Goal: Find contact information: Find contact information

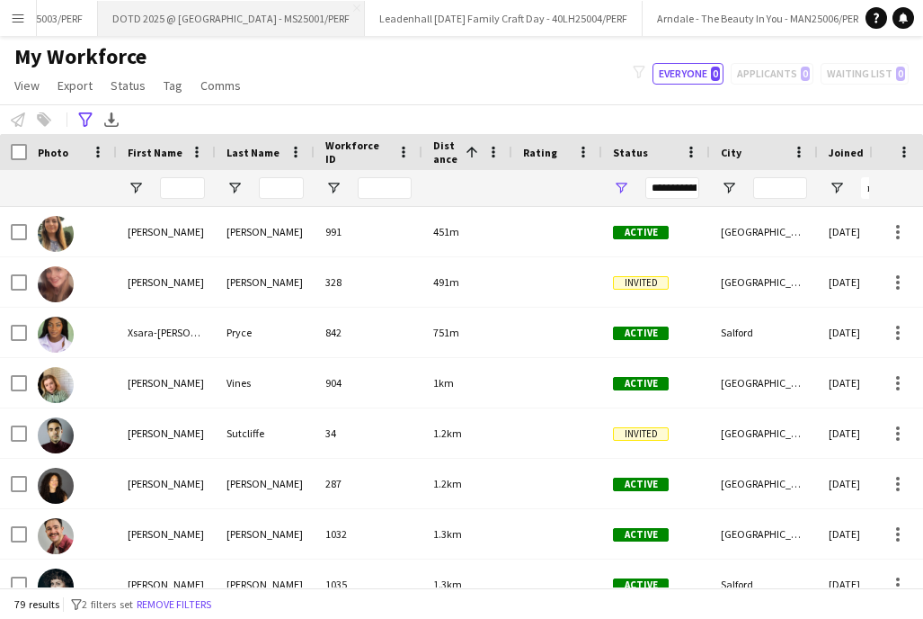
scroll to position [0, 138]
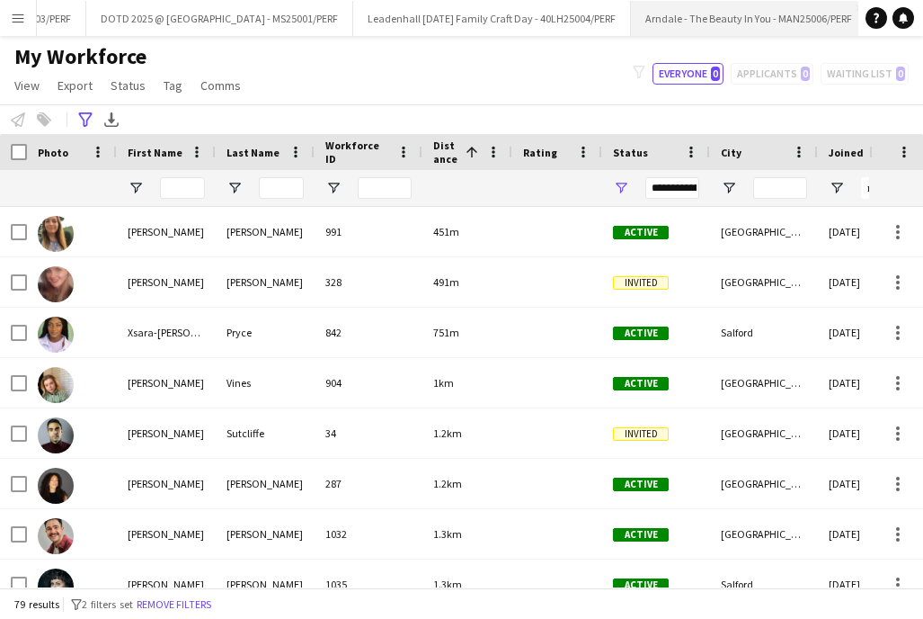
click at [741, 13] on button "Arndale - The Beauty In You - MAN25006/PERF Close" at bounding box center [749, 18] width 236 height 35
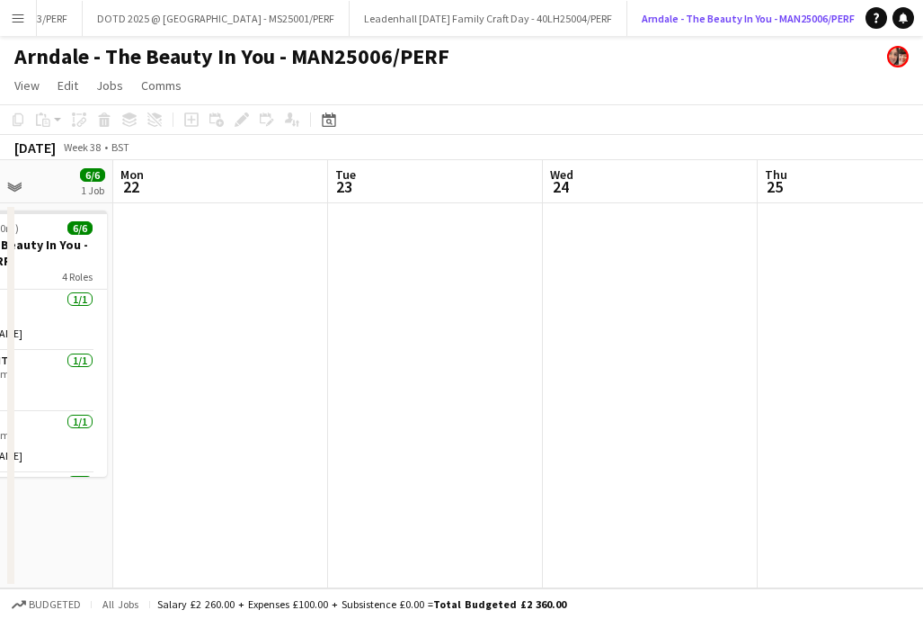
scroll to position [0, 441]
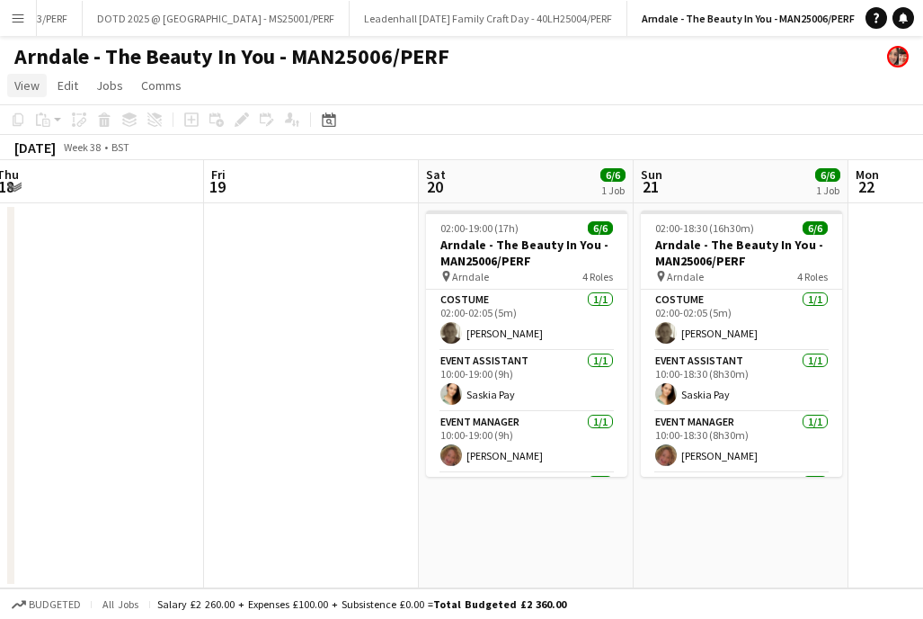
click at [37, 94] on link "View" at bounding box center [27, 85] width 40 height 23
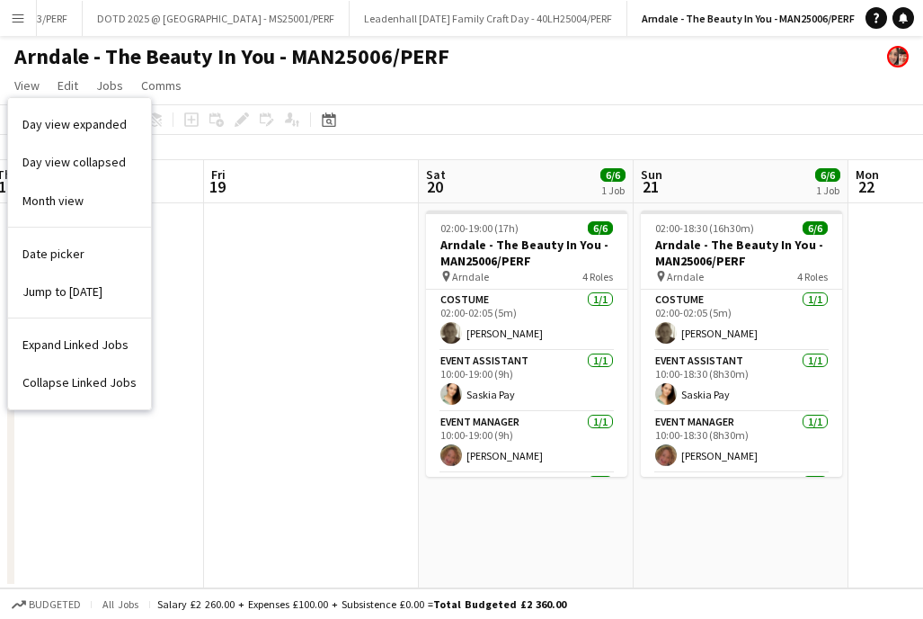
click at [23, 20] on app-icon "Menu" at bounding box center [18, 18] width 14 height 14
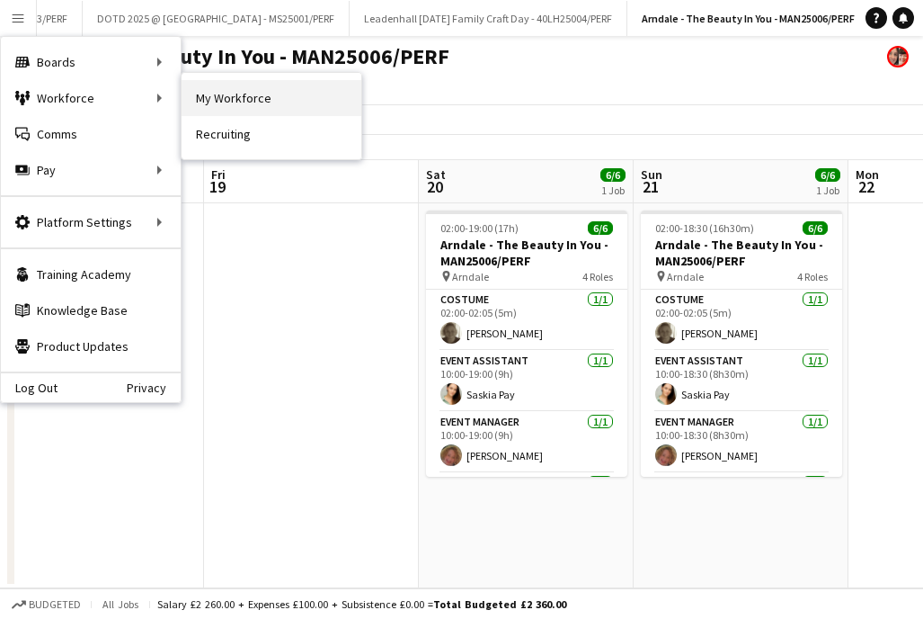
click at [248, 96] on link "My Workforce" at bounding box center [272, 98] width 180 height 36
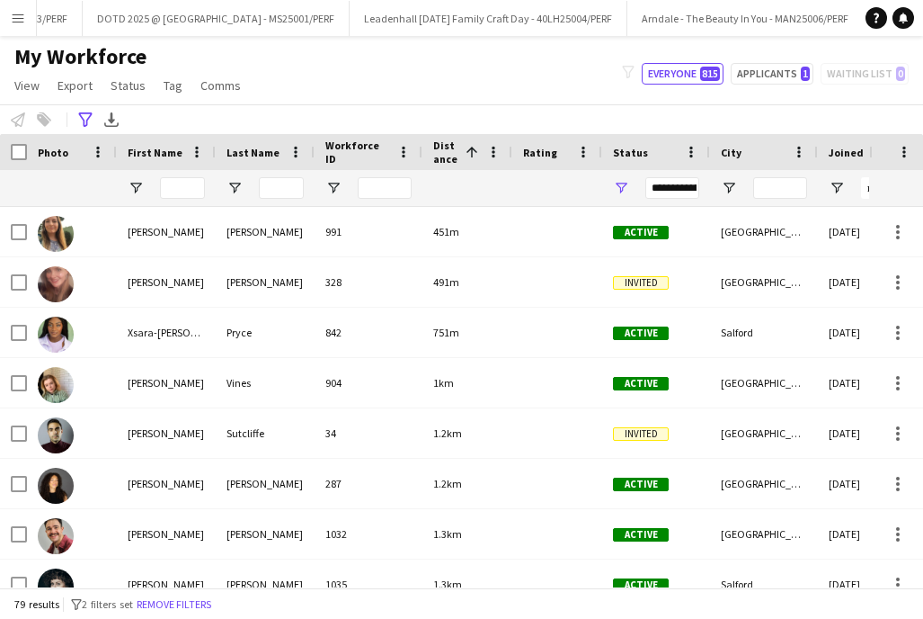
click at [96, 120] on app-workforce-advanced-filters "**********" at bounding box center [88, 120] width 26 height 22
click at [79, 120] on icon "Advanced filters" at bounding box center [85, 119] width 14 height 14
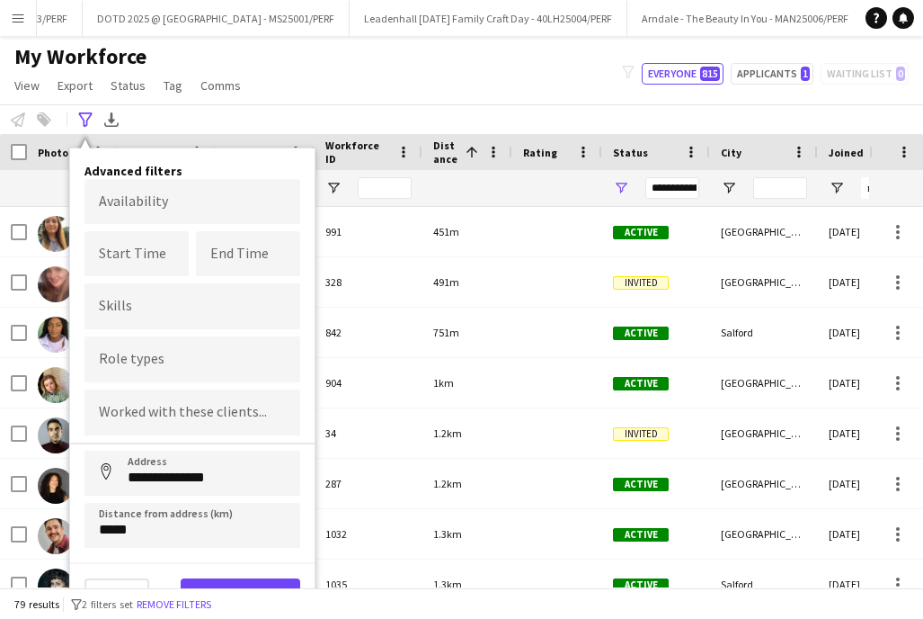
click at [251, 112] on div "**********" at bounding box center [461, 119] width 923 height 30
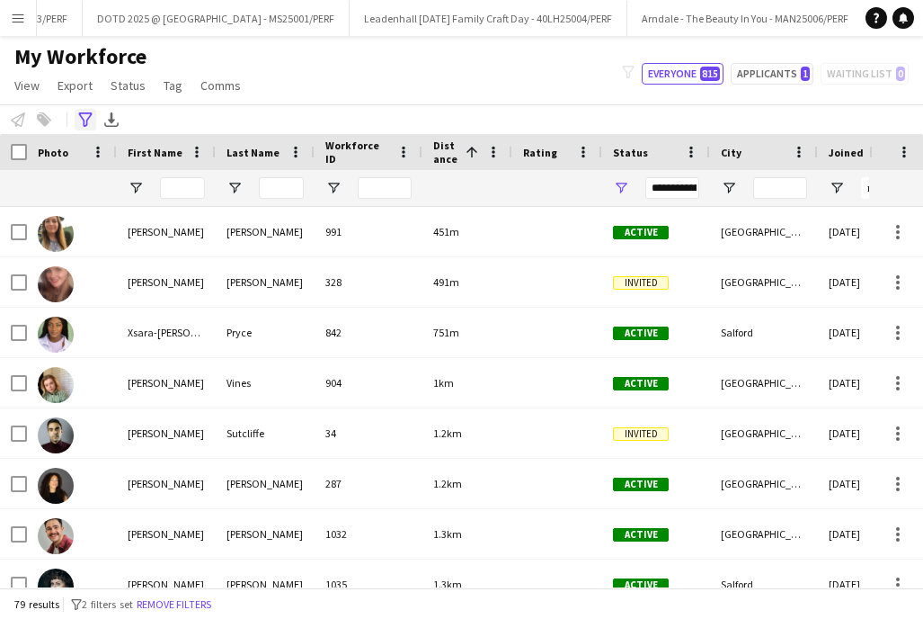
click at [82, 121] on icon "Advanced filters" at bounding box center [85, 119] width 14 height 14
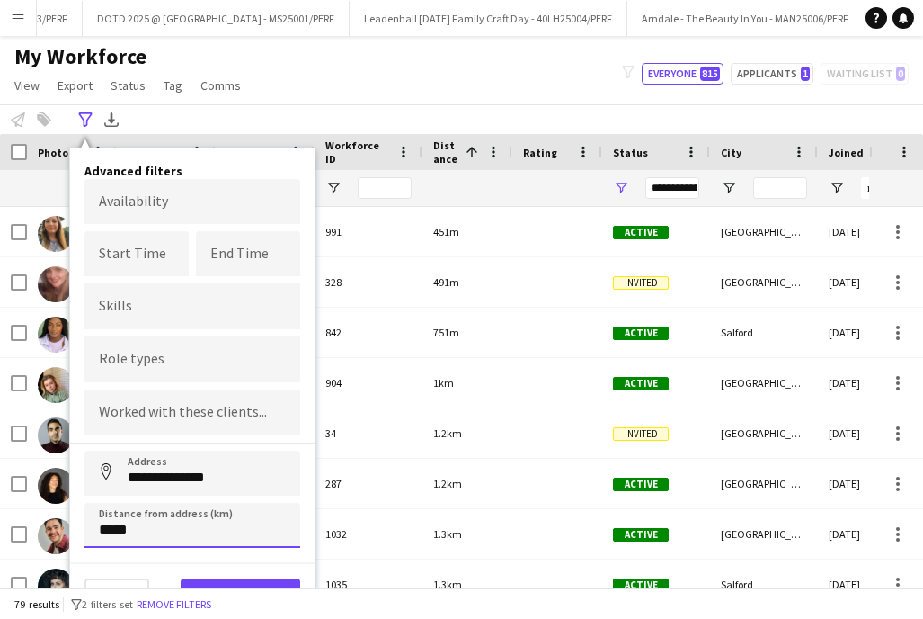
click at [109, 523] on input "*****" at bounding box center [193, 525] width 216 height 45
type input "*****"
click button "Address" at bounding box center [106, 471] width 43 height 43
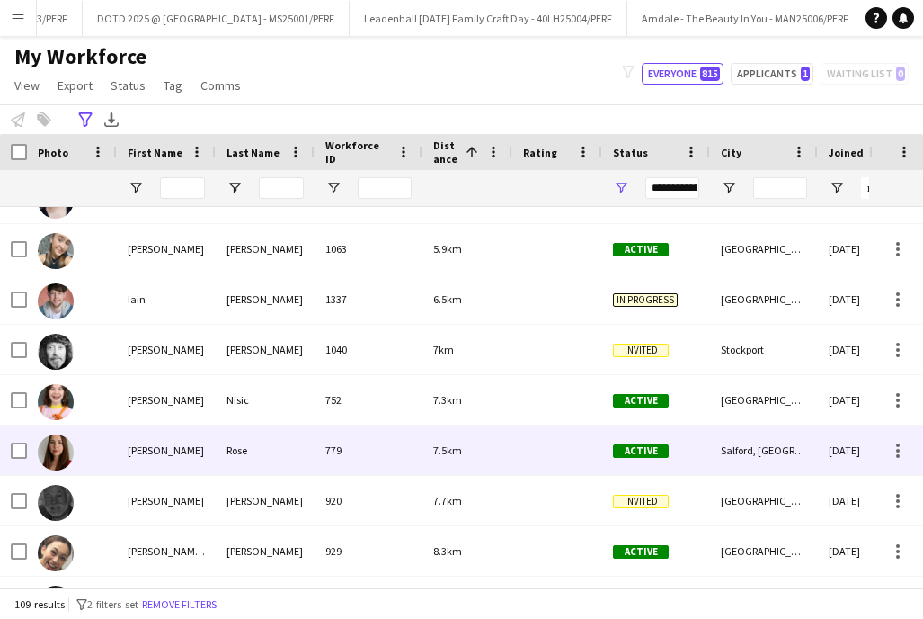
scroll to position [1811, 0]
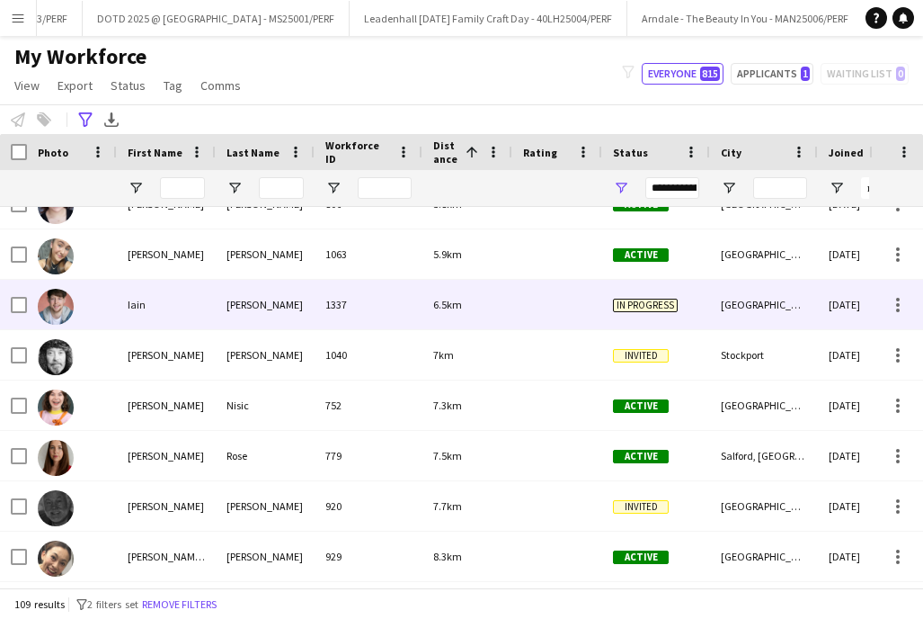
click at [200, 312] on div "Iain" at bounding box center [166, 304] width 99 height 49
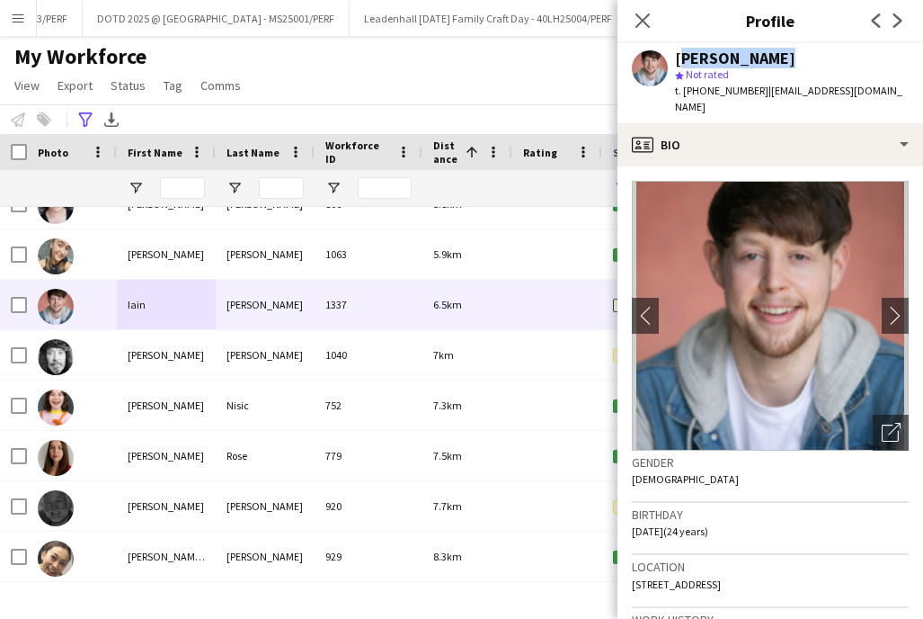
drag, startPoint x: 775, startPoint y: 58, endPoint x: 674, endPoint y: 56, distance: 100.7
click at [674, 56] on div "[PERSON_NAME] star Not rated t. [PHONE_NUMBER] | [PERSON_NAME][EMAIL_ADDRESS][P…" at bounding box center [771, 83] width 306 height 80
copy div "[PERSON_NAME]"
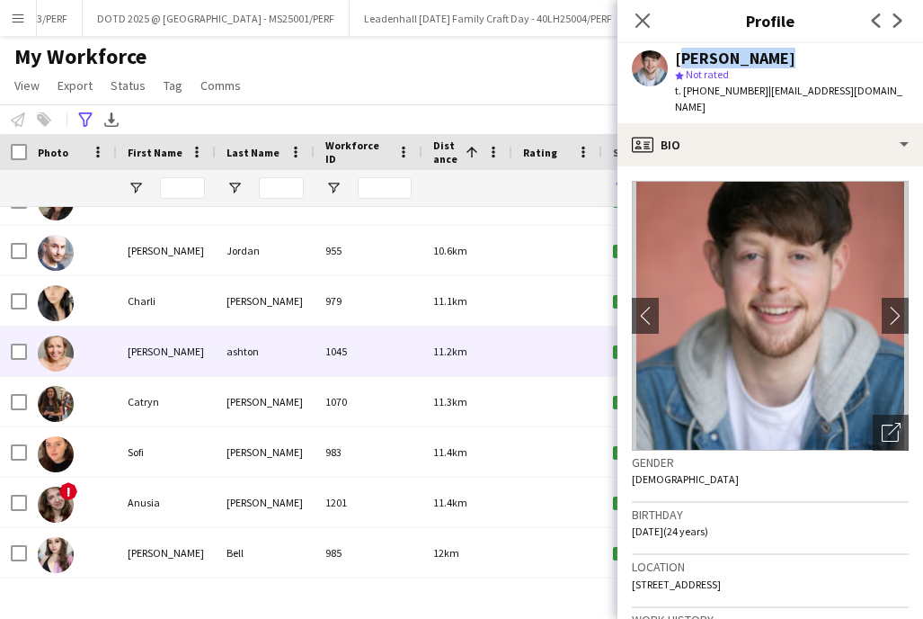
scroll to position [2349, 0]
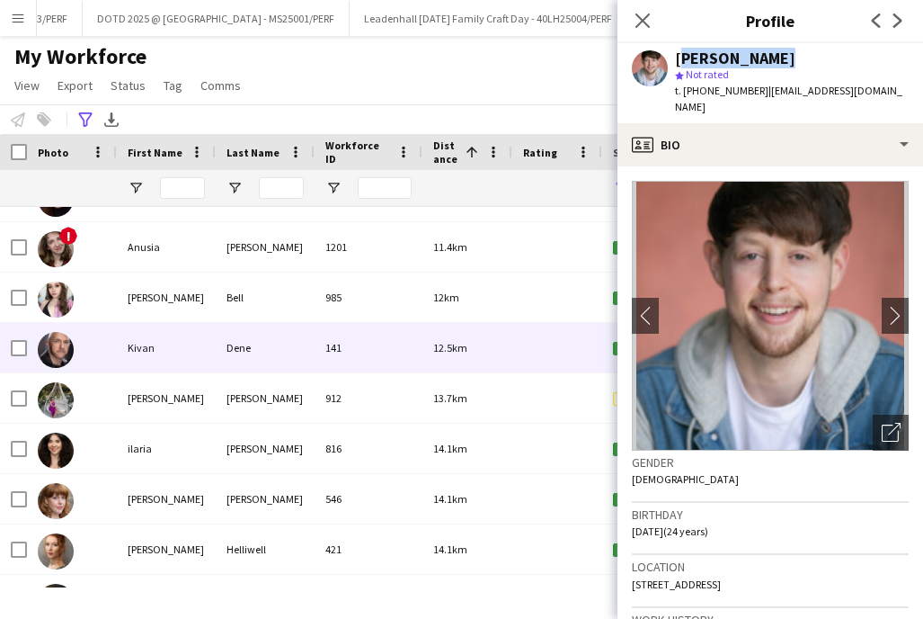
click at [271, 350] on div "Dene" at bounding box center [265, 347] width 99 height 49
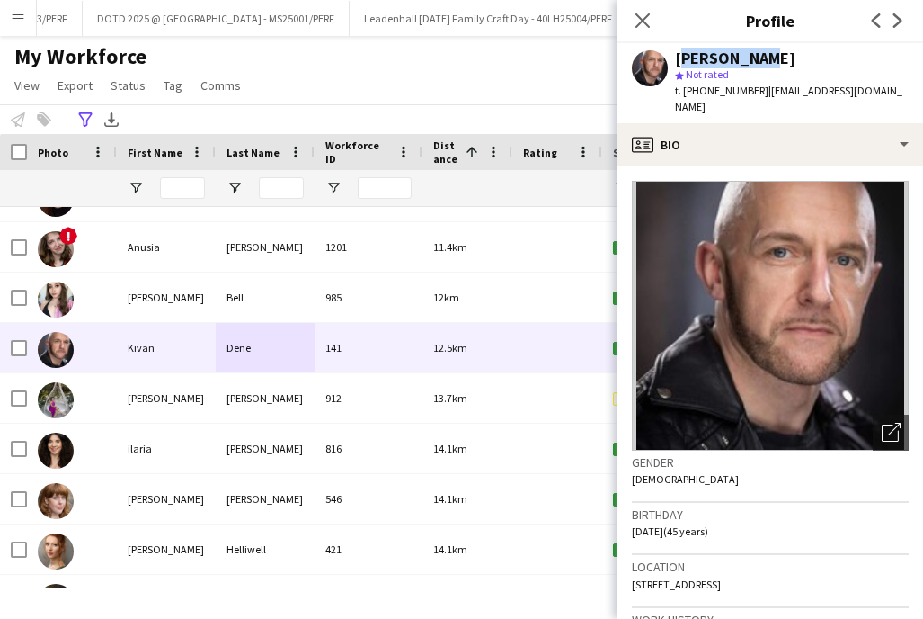
drag, startPoint x: 767, startPoint y: 54, endPoint x: 677, endPoint y: 53, distance: 89.9
click at [677, 53] on div "[PERSON_NAME]" at bounding box center [792, 58] width 234 height 16
copy div "[PERSON_NAME]"
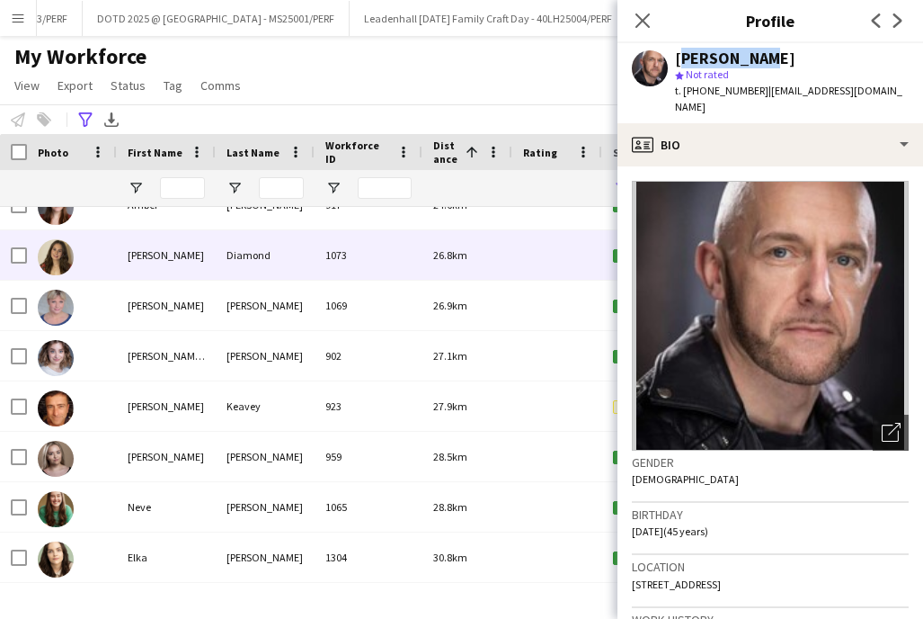
click at [243, 263] on div "Diamond" at bounding box center [265, 254] width 99 height 49
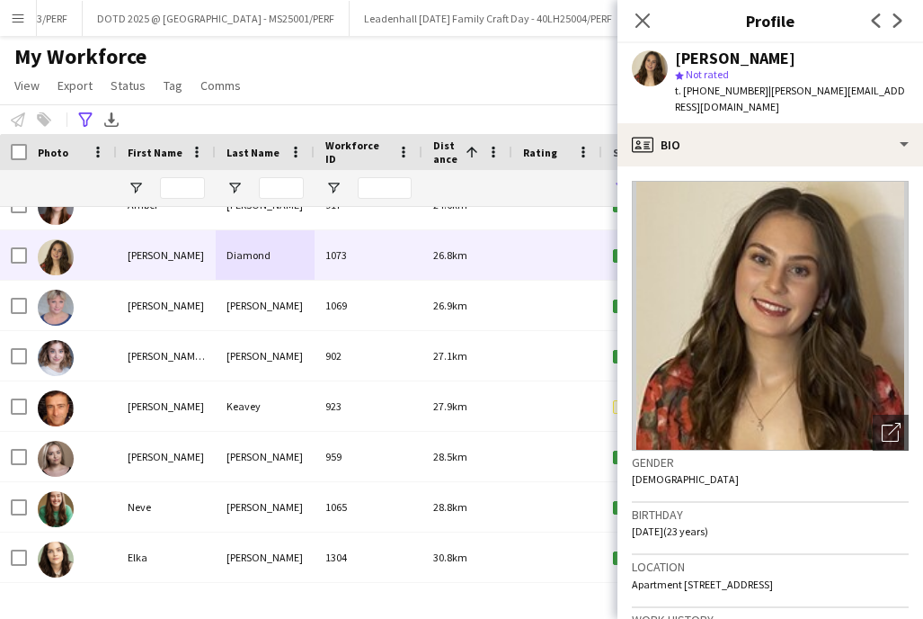
drag, startPoint x: 794, startPoint y: 53, endPoint x: 673, endPoint y: 53, distance: 120.5
click at [673, 53] on div "[PERSON_NAME] star Not rated t. [PHONE_NUMBER] | [PERSON_NAME][EMAIL_ADDRESS][D…" at bounding box center [771, 83] width 306 height 80
copy div "[PERSON_NAME]"
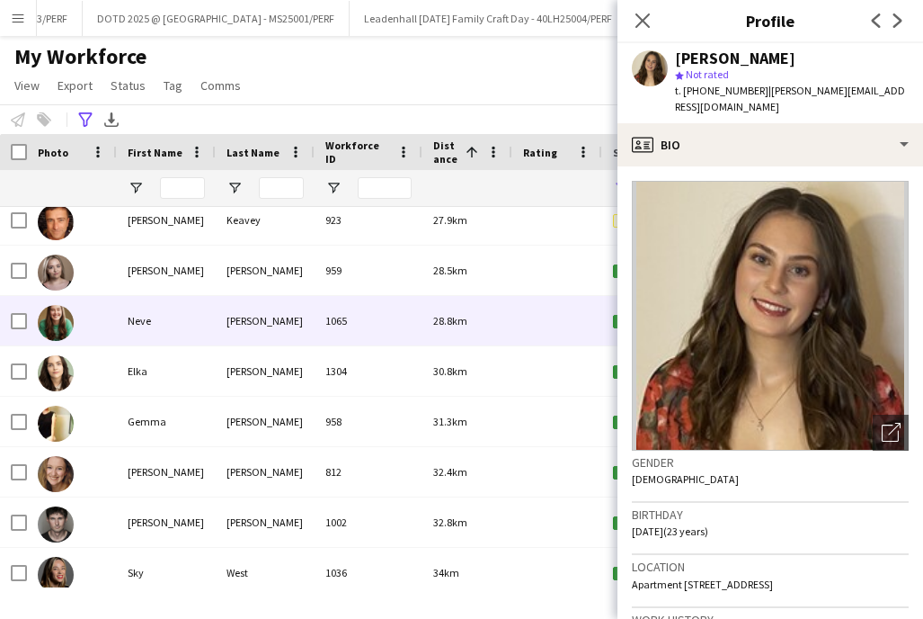
click at [206, 311] on div "Neve" at bounding box center [166, 320] width 99 height 49
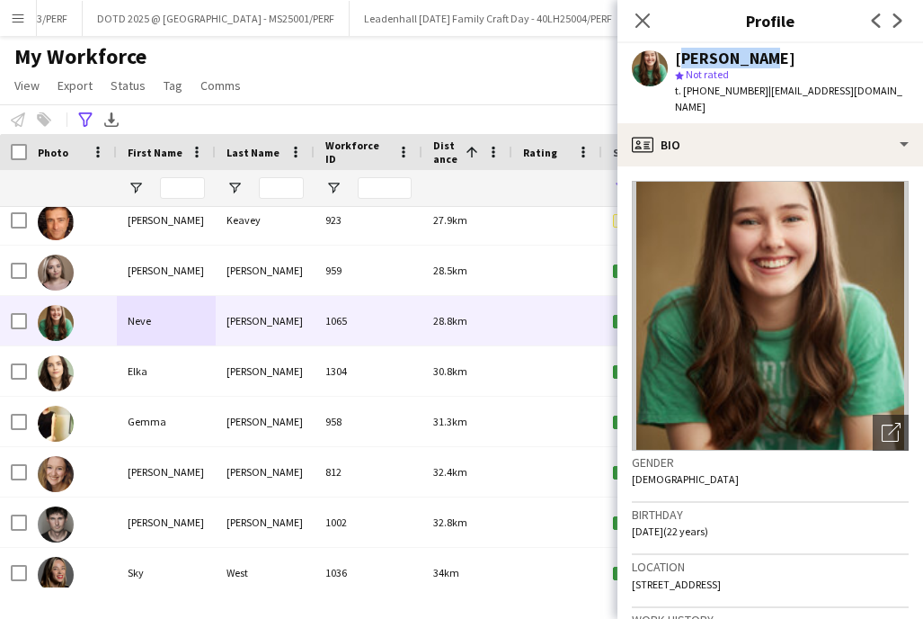
drag, startPoint x: 756, startPoint y: 56, endPoint x: 675, endPoint y: 53, distance: 81.0
click at [675, 53] on div "[PERSON_NAME]" at bounding box center [792, 58] width 234 height 16
copy div "[PERSON_NAME]"
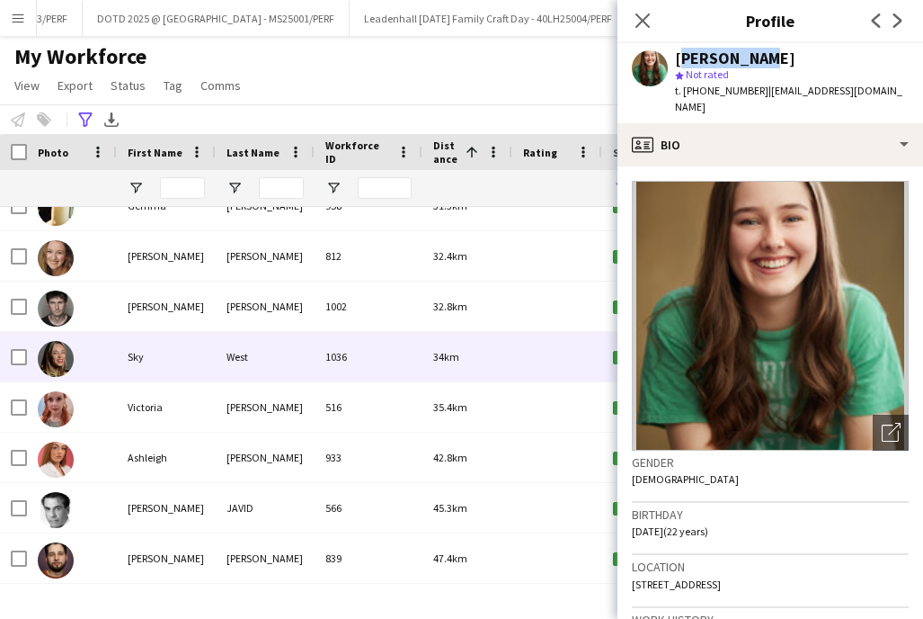
click at [211, 360] on div "Sky" at bounding box center [166, 356] width 99 height 49
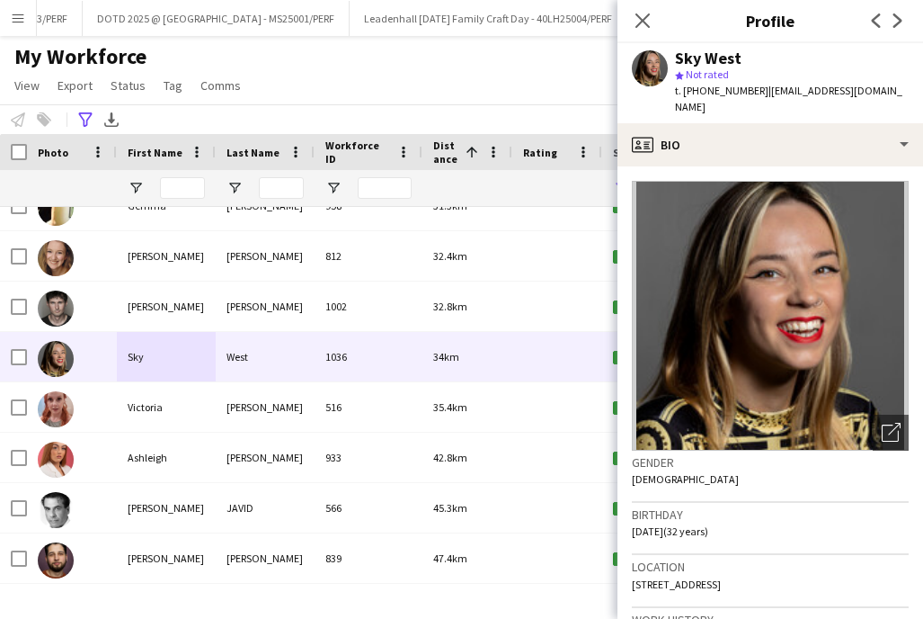
drag, startPoint x: 740, startPoint y: 62, endPoint x: 676, endPoint y: 59, distance: 63.9
click at [676, 59] on div "Sky West" at bounding box center [792, 58] width 234 height 16
copy div "Sky West"
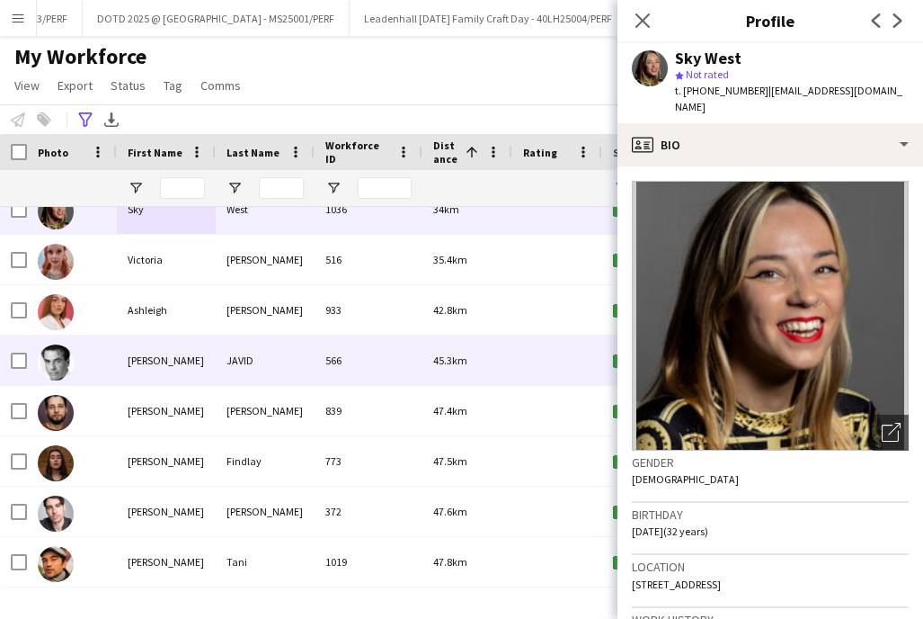
click at [254, 348] on div "JAVID" at bounding box center [265, 359] width 99 height 49
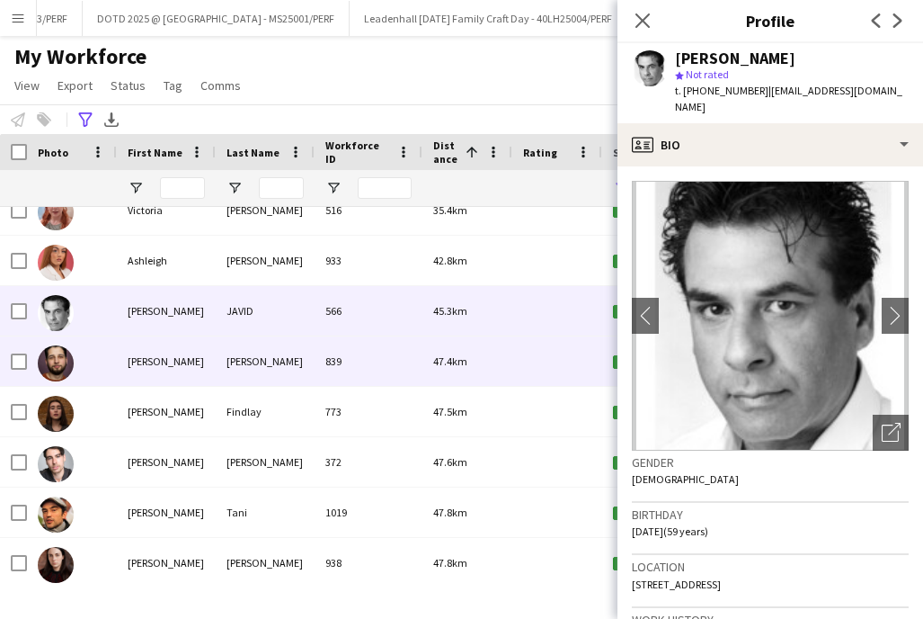
click at [280, 346] on div "[PERSON_NAME]" at bounding box center [265, 360] width 99 height 49
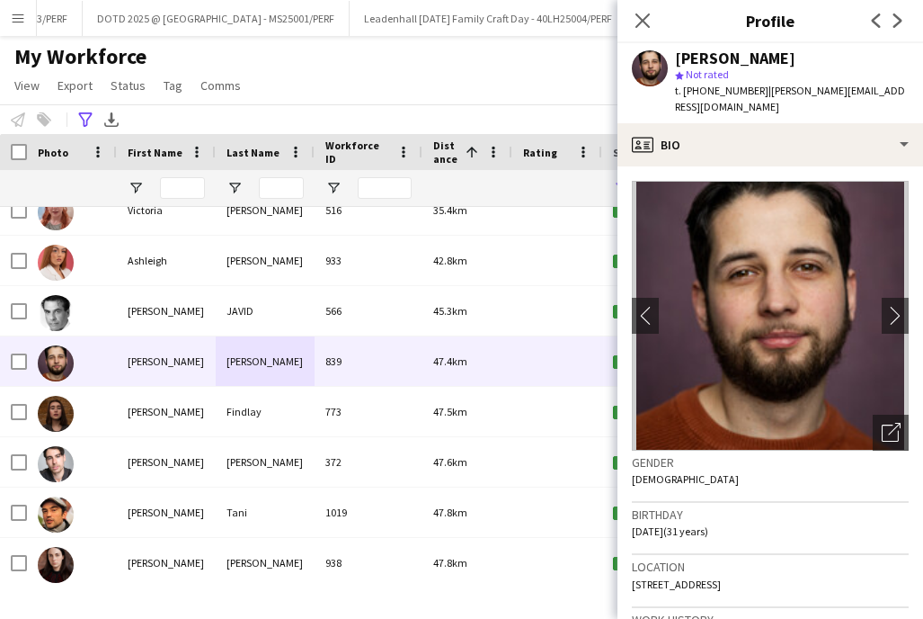
drag, startPoint x: 783, startPoint y: 67, endPoint x: 673, endPoint y: 49, distance: 111.1
click at [673, 49] on div "[PERSON_NAME] star Not rated t. [PHONE_NUMBER] | [PERSON_NAME][EMAIL_ADDRESS][D…" at bounding box center [771, 83] width 306 height 80
click at [861, 62] on div "[PERSON_NAME]" at bounding box center [792, 58] width 234 height 16
drag, startPoint x: 770, startPoint y: 57, endPoint x: 679, endPoint y: 56, distance: 90.8
click at [679, 56] on div "[PERSON_NAME]" at bounding box center [792, 58] width 234 height 16
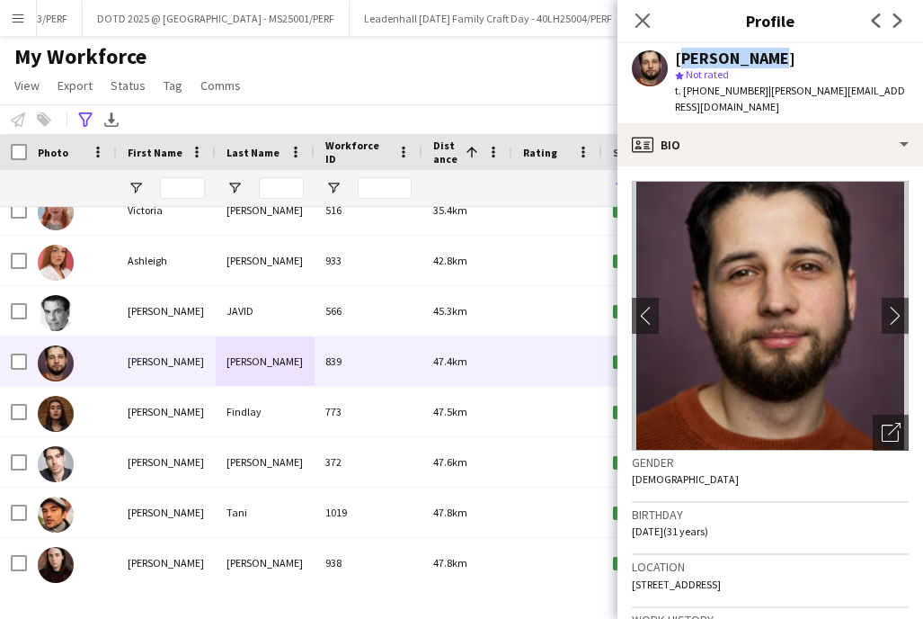
copy div "[PERSON_NAME]"
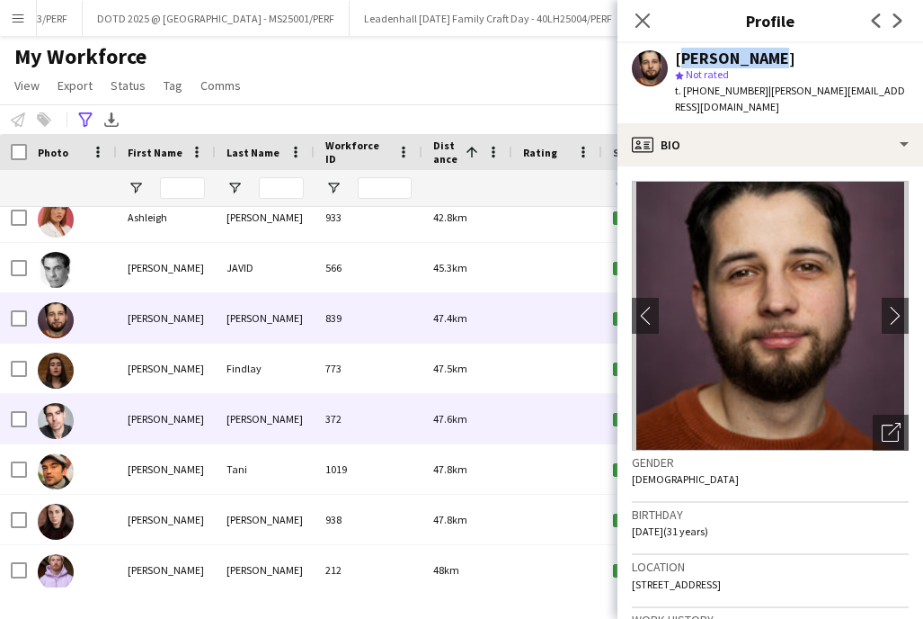
click at [265, 414] on div "[PERSON_NAME]" at bounding box center [265, 418] width 99 height 49
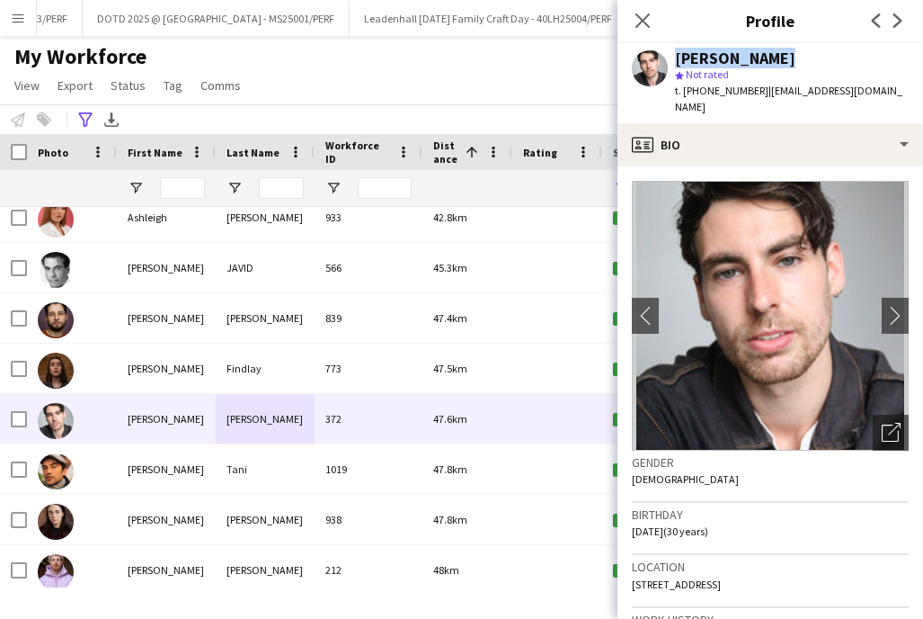
drag, startPoint x: 787, startPoint y: 53, endPoint x: 666, endPoint y: 53, distance: 120.5
click at [666, 53] on div "[PERSON_NAME] star Not rated t. [PHONE_NUMBER] | [EMAIL_ADDRESS][DOMAIN_NAME]" at bounding box center [771, 83] width 306 height 80
copy div "[PERSON_NAME]"
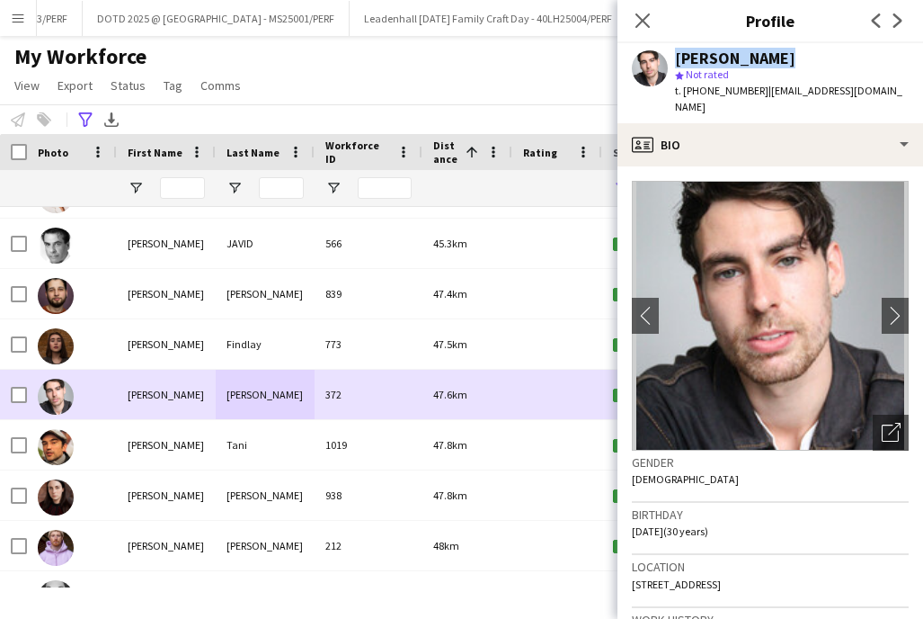
scroll to position [4016, 0]
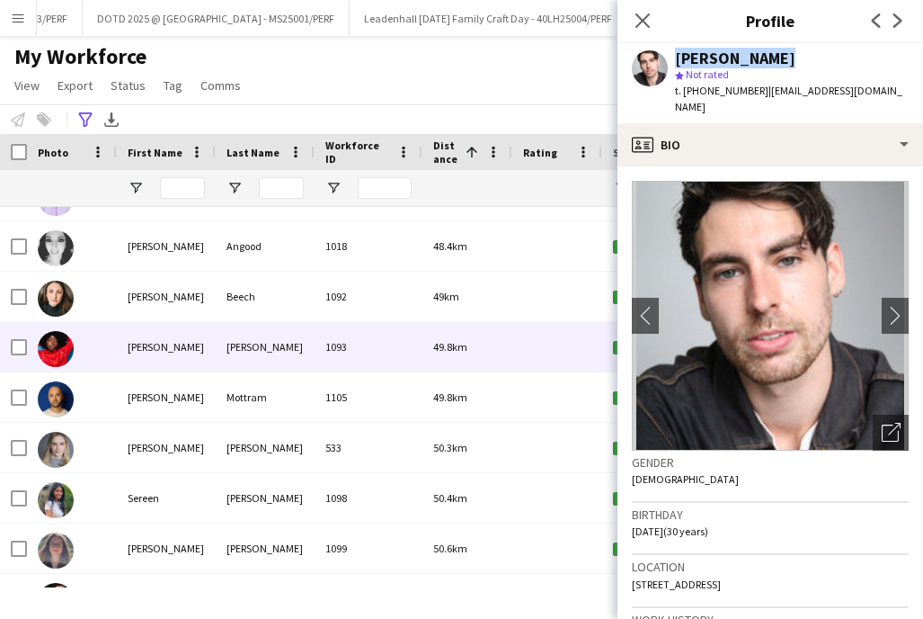
click at [260, 347] on div "[PERSON_NAME]" at bounding box center [265, 346] width 99 height 49
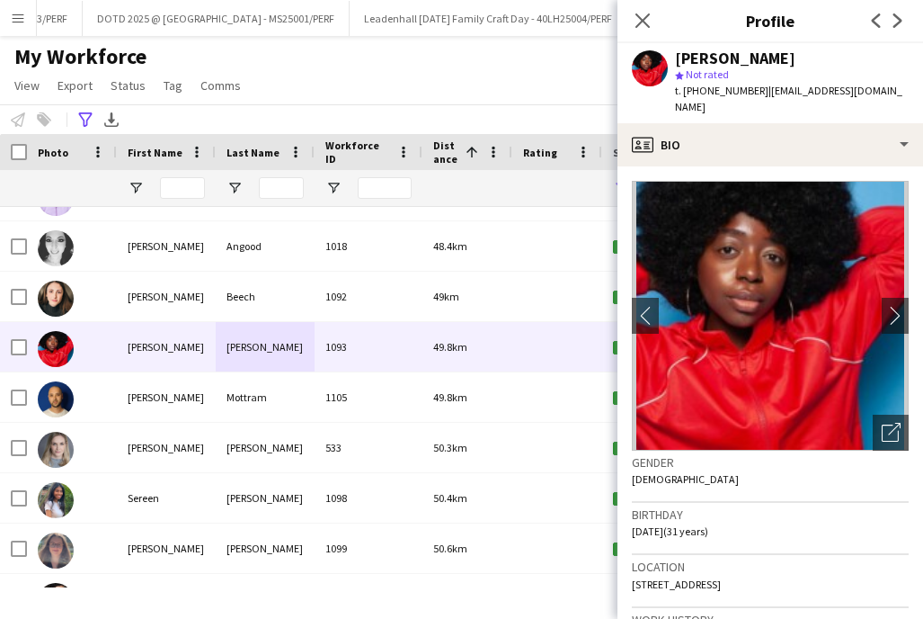
drag, startPoint x: 800, startPoint y: 58, endPoint x: 677, endPoint y: 58, distance: 123.2
click at [677, 58] on div "[PERSON_NAME]" at bounding box center [792, 58] width 234 height 16
copy div "[PERSON_NAME]"
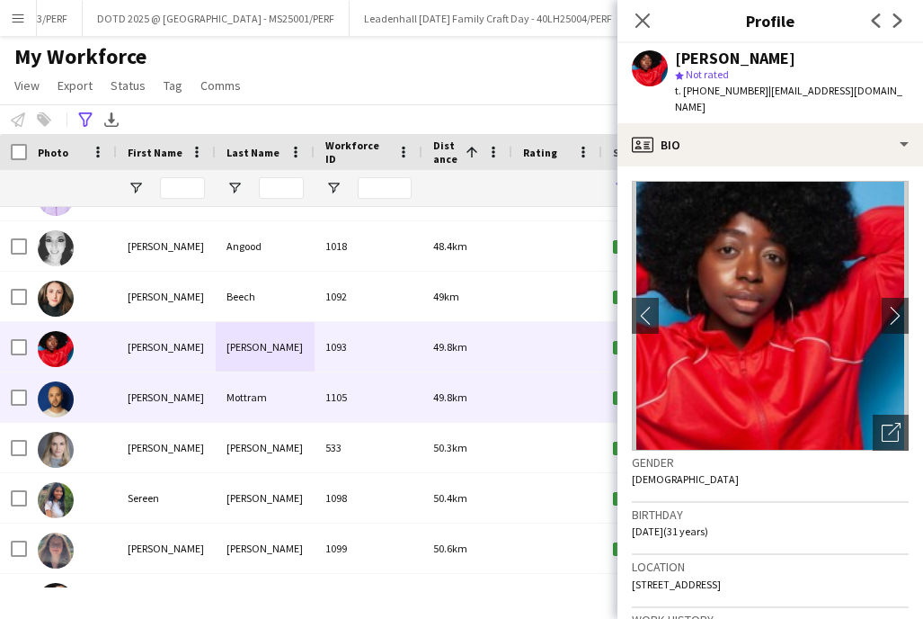
click at [150, 394] on div "[PERSON_NAME]" at bounding box center [166, 396] width 99 height 49
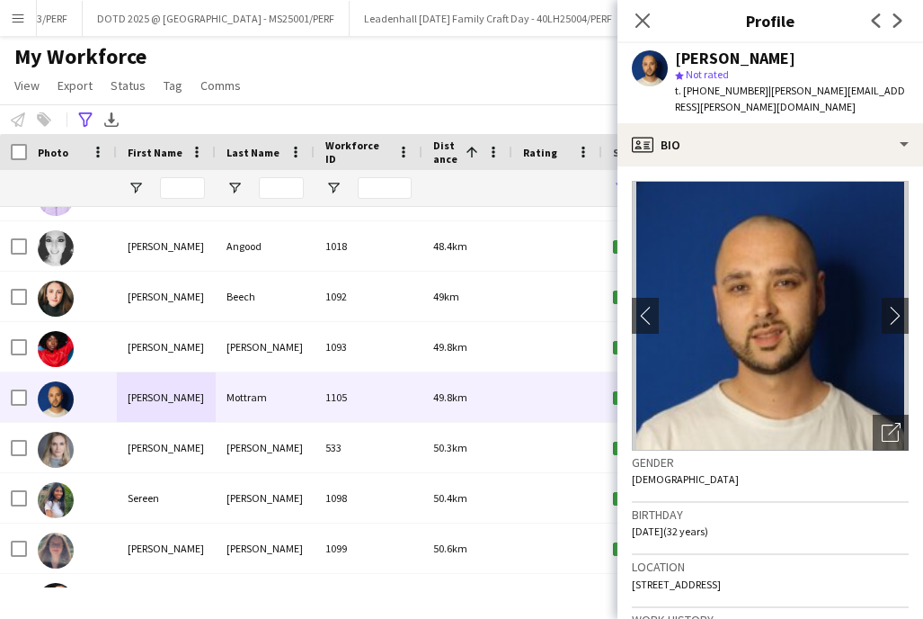
drag, startPoint x: 803, startPoint y: 61, endPoint x: 678, endPoint y: 59, distance: 125.0
click at [678, 59] on div "[PERSON_NAME]" at bounding box center [792, 58] width 234 height 16
copy div "[PERSON_NAME]"
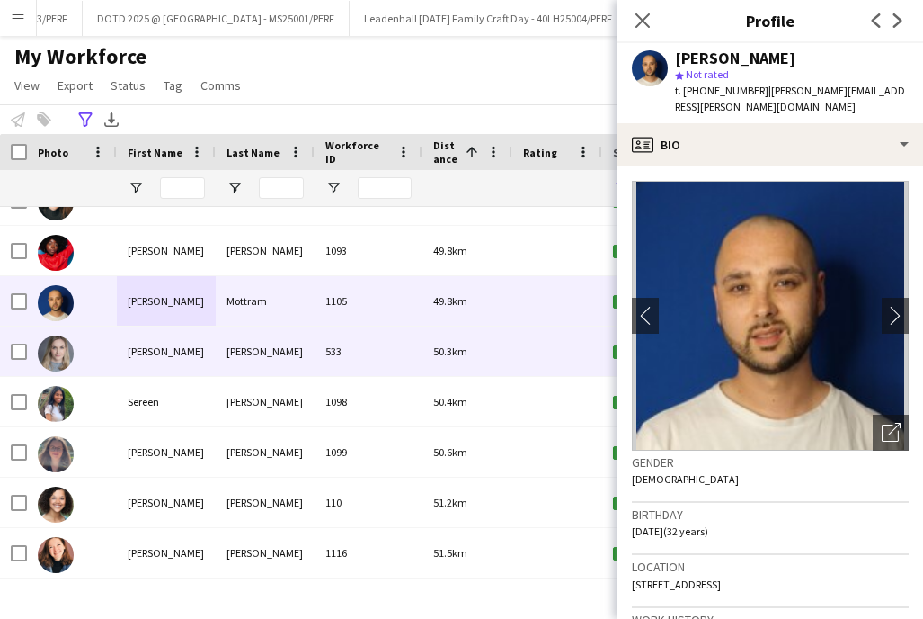
click at [247, 356] on div "[PERSON_NAME]" at bounding box center [265, 350] width 99 height 49
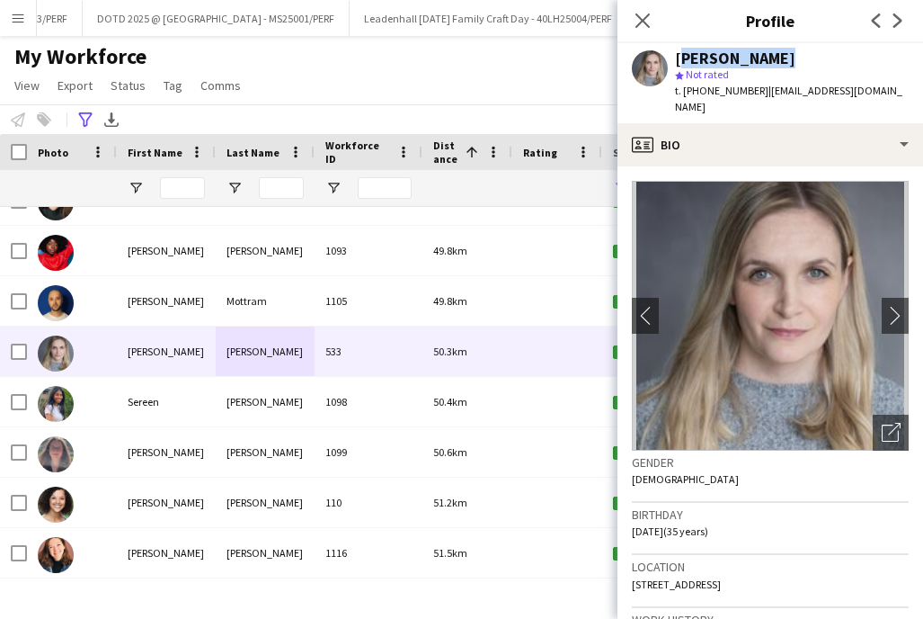
drag, startPoint x: 780, startPoint y: 63, endPoint x: 674, endPoint y: 61, distance: 106.1
click at [674, 61] on div "[PERSON_NAME] [PERSON_NAME] Not rated t. [PHONE_NUMBER] | [EMAIL_ADDRESS][DOMAI…" at bounding box center [771, 83] width 306 height 80
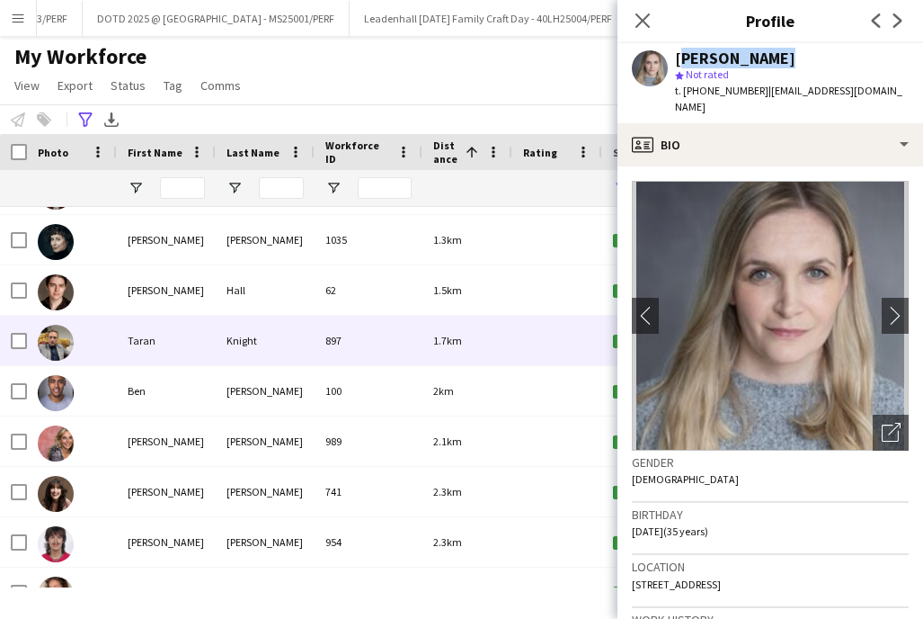
scroll to position [348, 0]
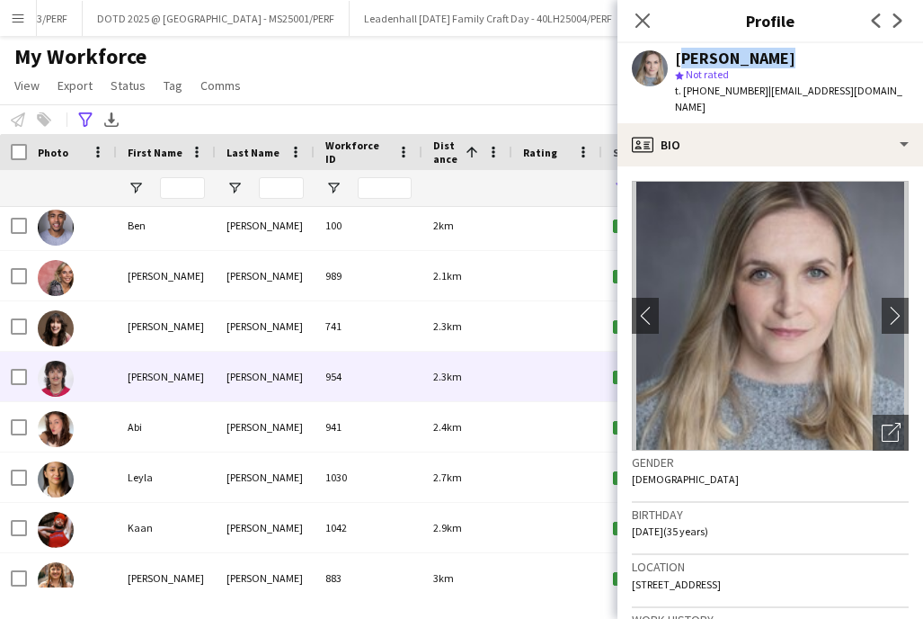
click at [241, 370] on div "[PERSON_NAME]" at bounding box center [265, 376] width 99 height 49
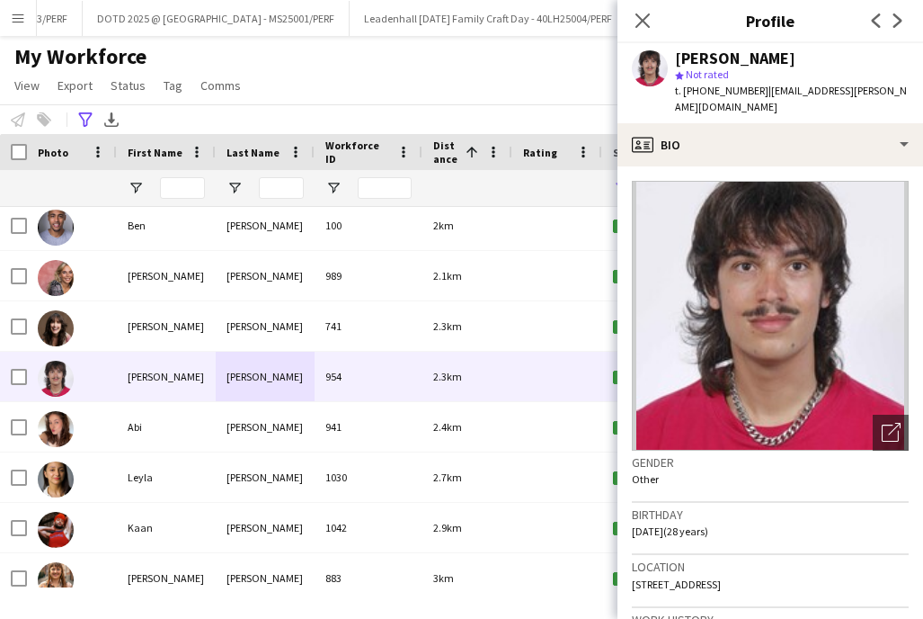
drag, startPoint x: 803, startPoint y: 58, endPoint x: 679, endPoint y: 57, distance: 124.1
click at [679, 57] on div "[PERSON_NAME]" at bounding box center [792, 58] width 234 height 16
copy div "[PERSON_NAME]"
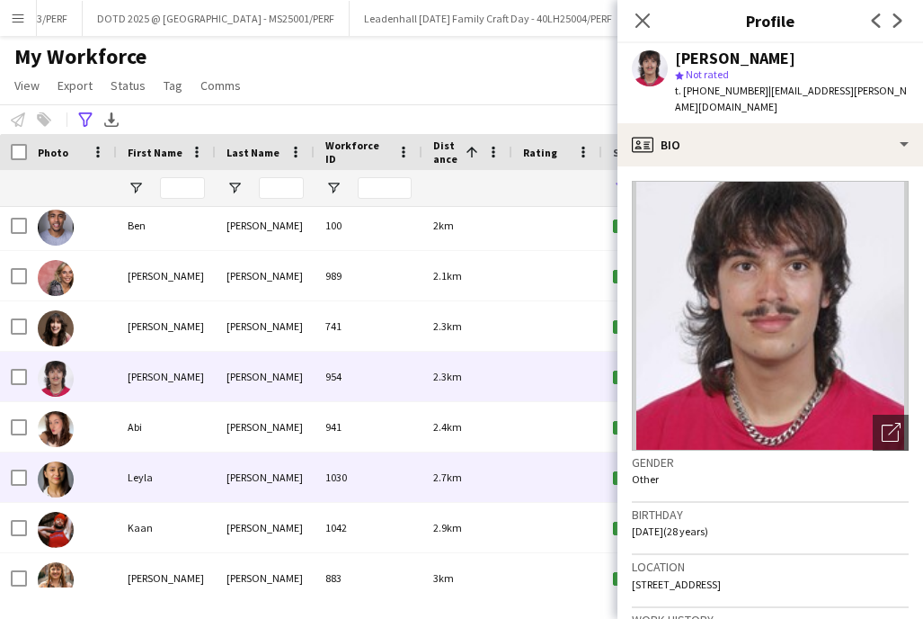
click at [245, 468] on div "[PERSON_NAME]" at bounding box center [265, 476] width 99 height 49
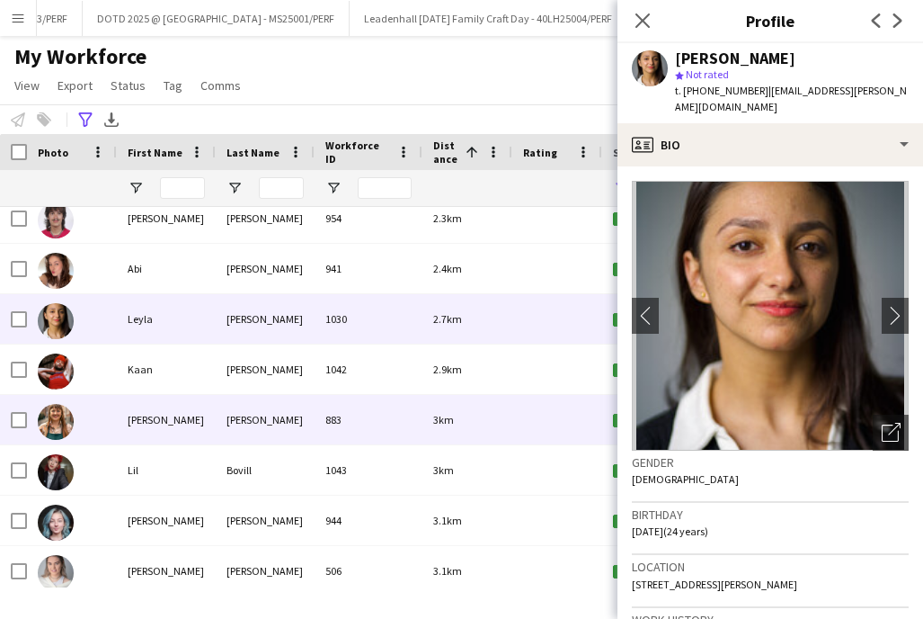
click at [241, 424] on div "[PERSON_NAME]" at bounding box center [265, 419] width 99 height 49
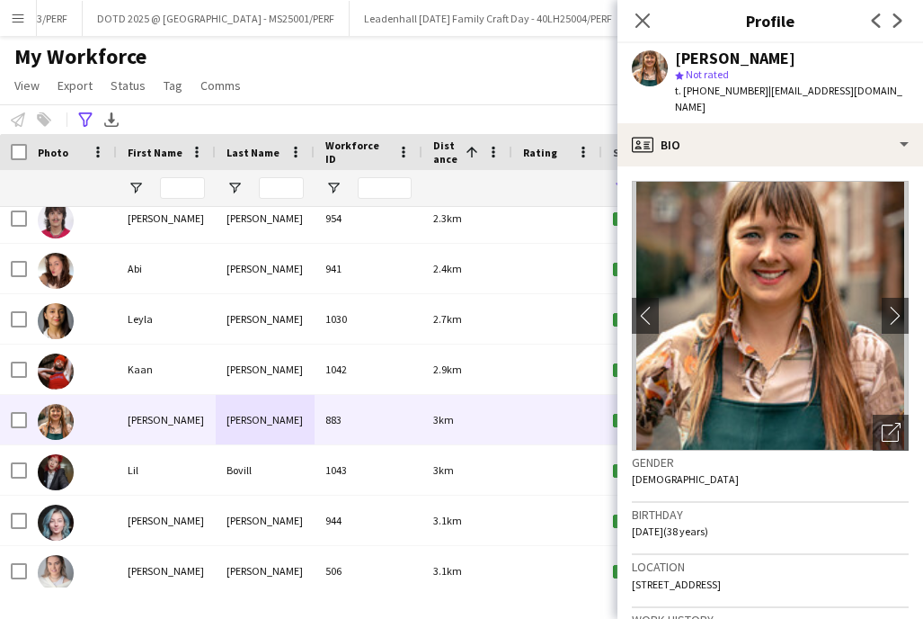
click at [790, 68] on div "star Not rated" at bounding box center [792, 75] width 234 height 16
click at [790, 61] on div "[PERSON_NAME]" at bounding box center [792, 58] width 234 height 16
drag, startPoint x: 801, startPoint y: 56, endPoint x: 679, endPoint y: 56, distance: 122.3
click at [679, 56] on div "[PERSON_NAME]" at bounding box center [792, 58] width 234 height 16
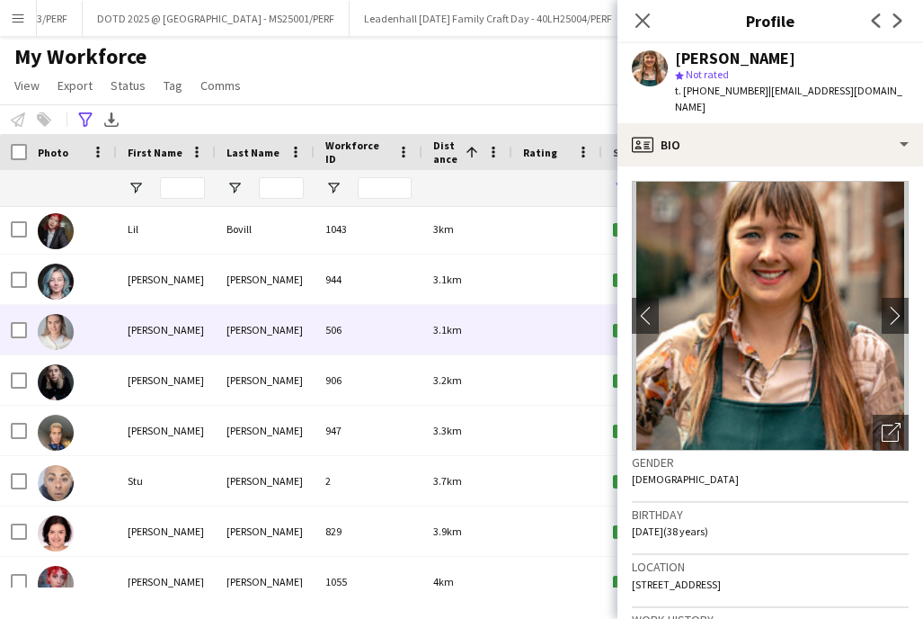
click at [233, 326] on div "[PERSON_NAME]" at bounding box center [265, 329] width 99 height 49
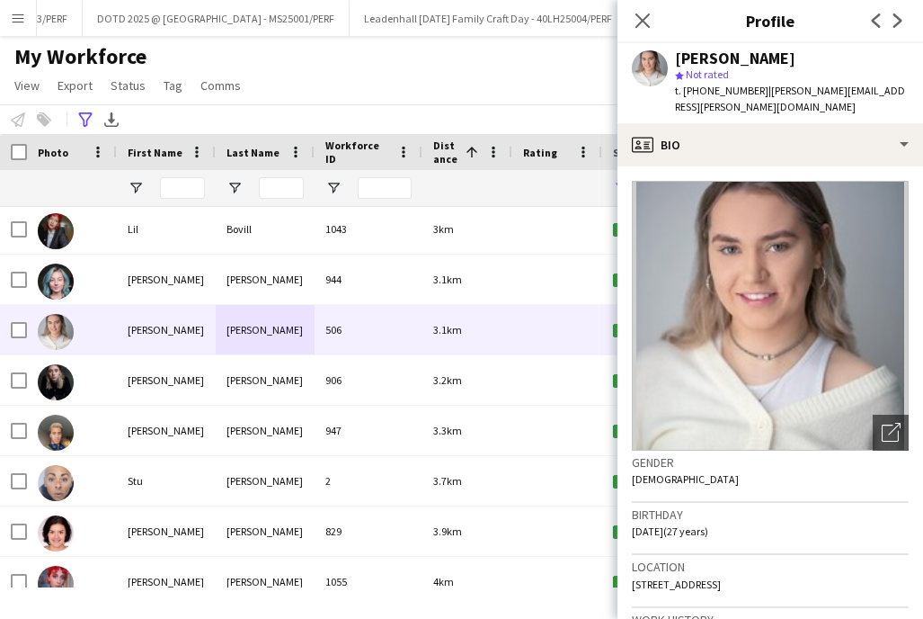
drag, startPoint x: 803, startPoint y: 54, endPoint x: 661, endPoint y: 56, distance: 142.1
click at [661, 56] on div "[PERSON_NAME] star Not rated t. [PHONE_NUMBER] | [PERSON_NAME][EMAIL_ADDRESS][P…" at bounding box center [771, 83] width 306 height 80
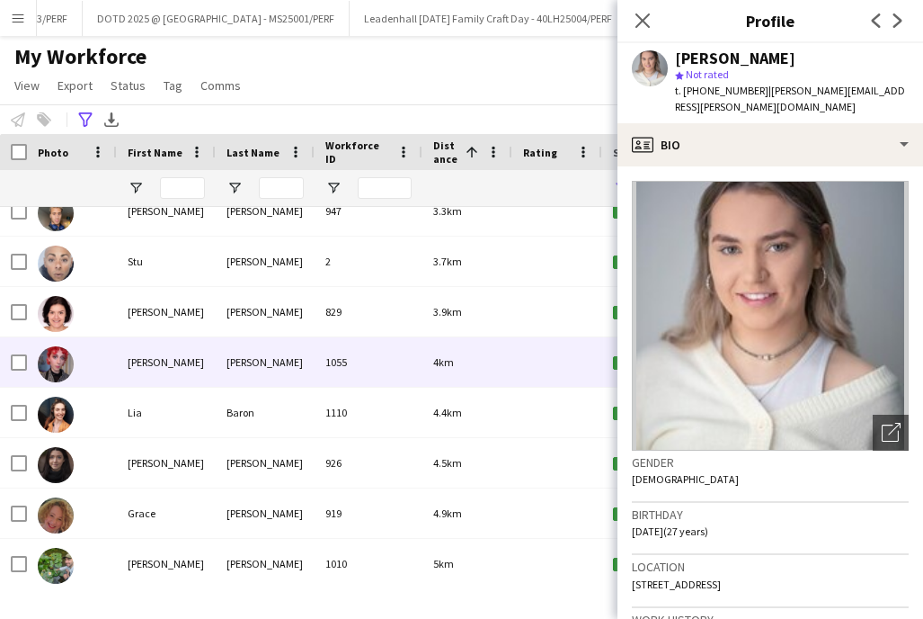
click at [244, 357] on div "[PERSON_NAME]" at bounding box center [265, 361] width 99 height 49
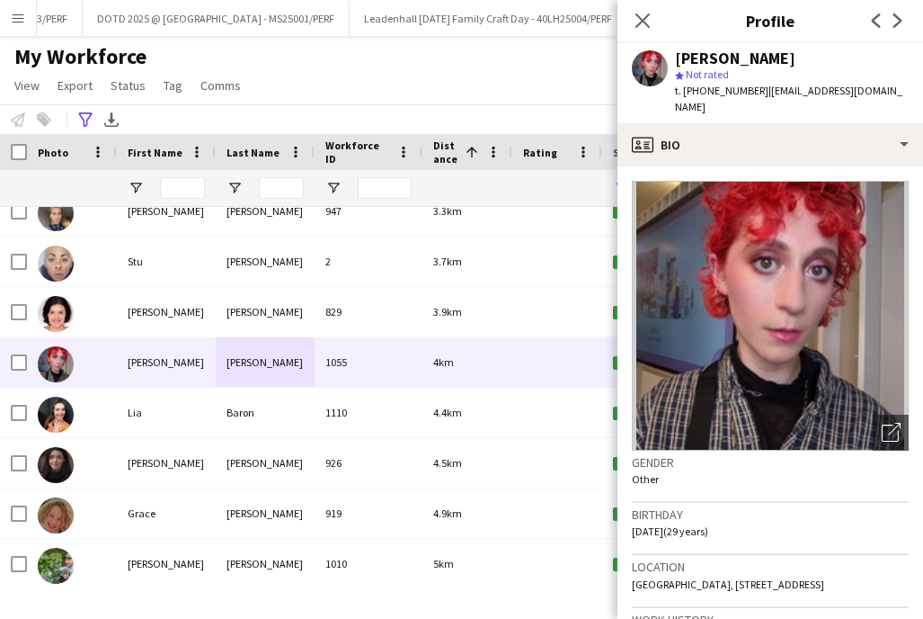
drag, startPoint x: 873, startPoint y: 56, endPoint x: 677, endPoint y: 58, distance: 196.0
click at [677, 58] on div "[PERSON_NAME] star Not rated t. [PHONE_NUMBER] | [EMAIL_ADDRESS][DOMAIN_NAME]" at bounding box center [771, 83] width 306 height 80
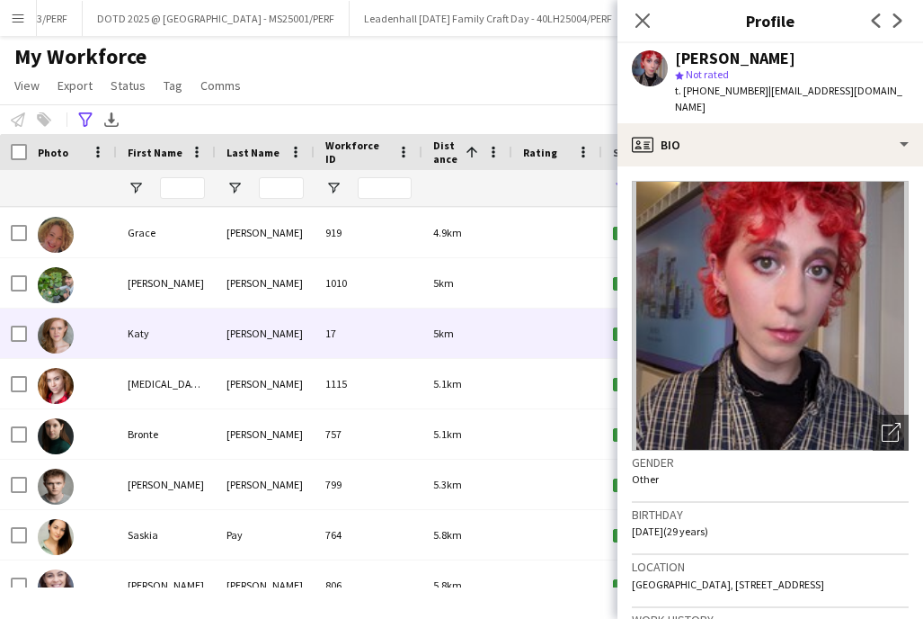
click at [207, 332] on div "Katy" at bounding box center [166, 332] width 99 height 49
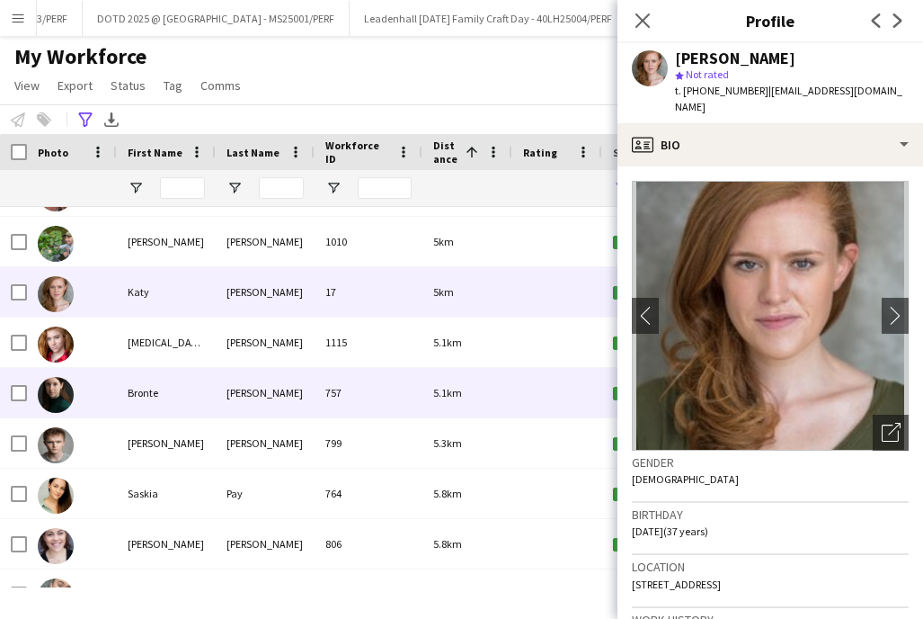
click at [253, 398] on div "[PERSON_NAME]" at bounding box center [265, 392] width 99 height 49
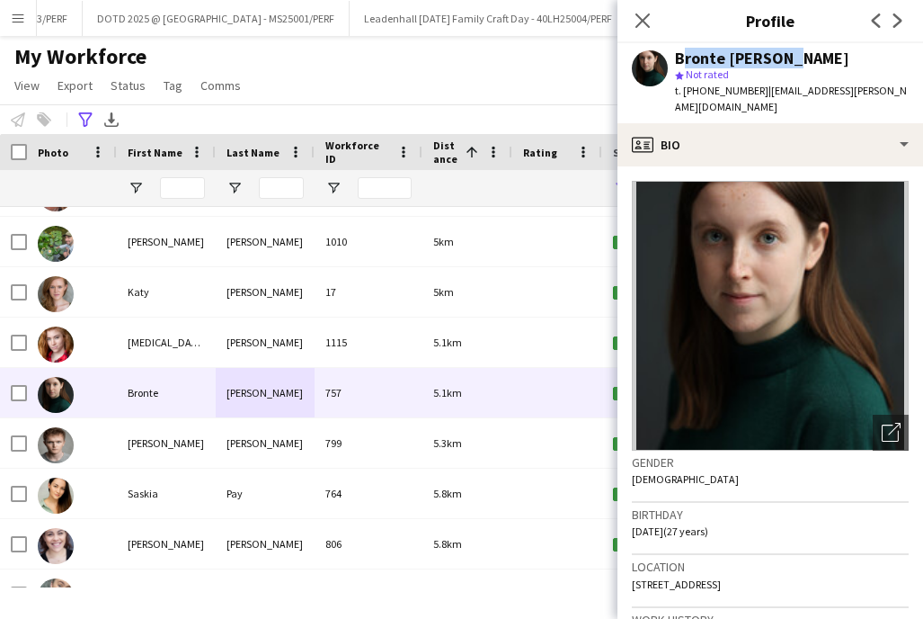
drag, startPoint x: 817, startPoint y: 63, endPoint x: 675, endPoint y: 60, distance: 142.1
click at [675, 60] on div "Bronte [PERSON_NAME]" at bounding box center [792, 58] width 234 height 16
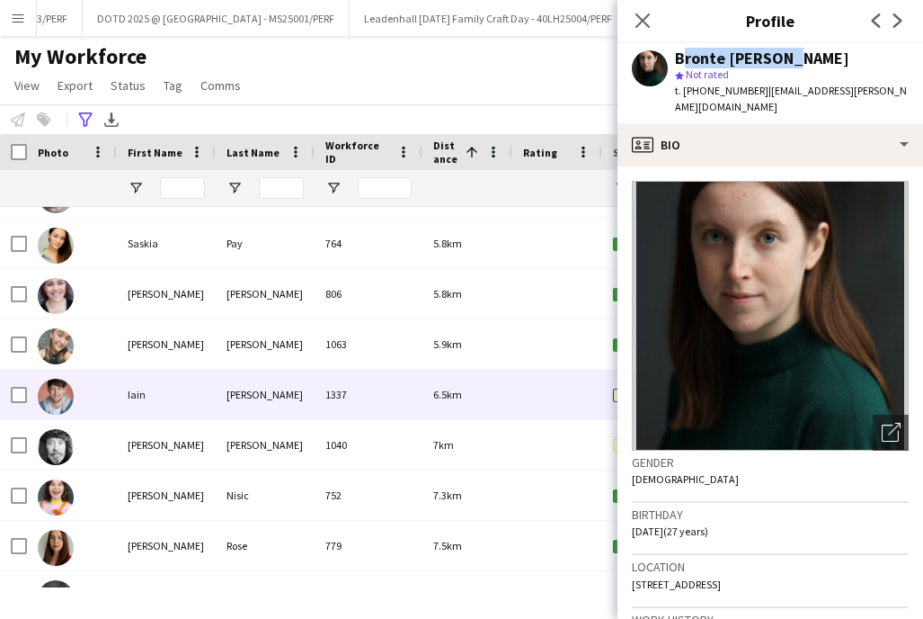
click at [249, 353] on div "[PERSON_NAME]" at bounding box center [265, 343] width 99 height 49
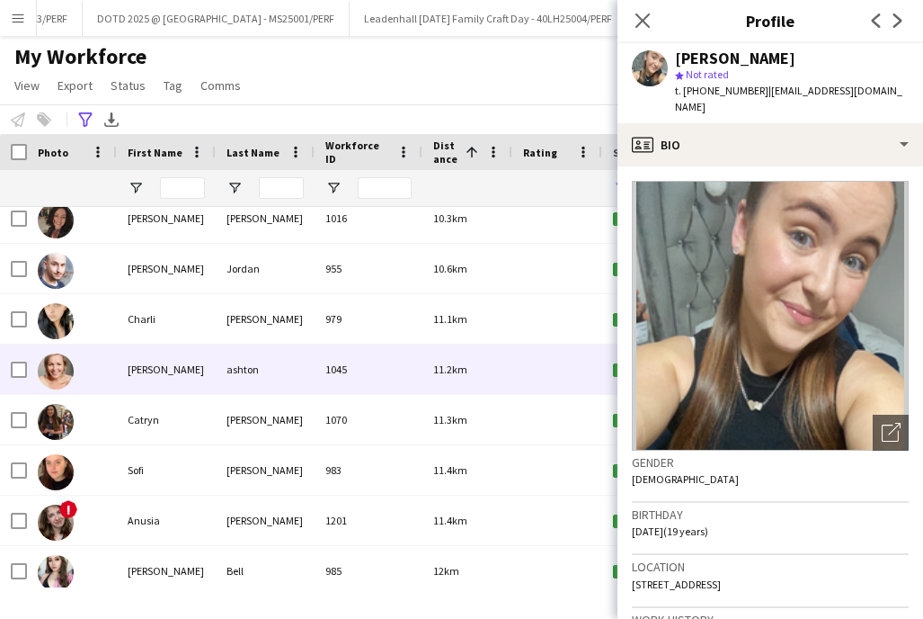
click at [245, 369] on div "ashton" at bounding box center [265, 368] width 99 height 49
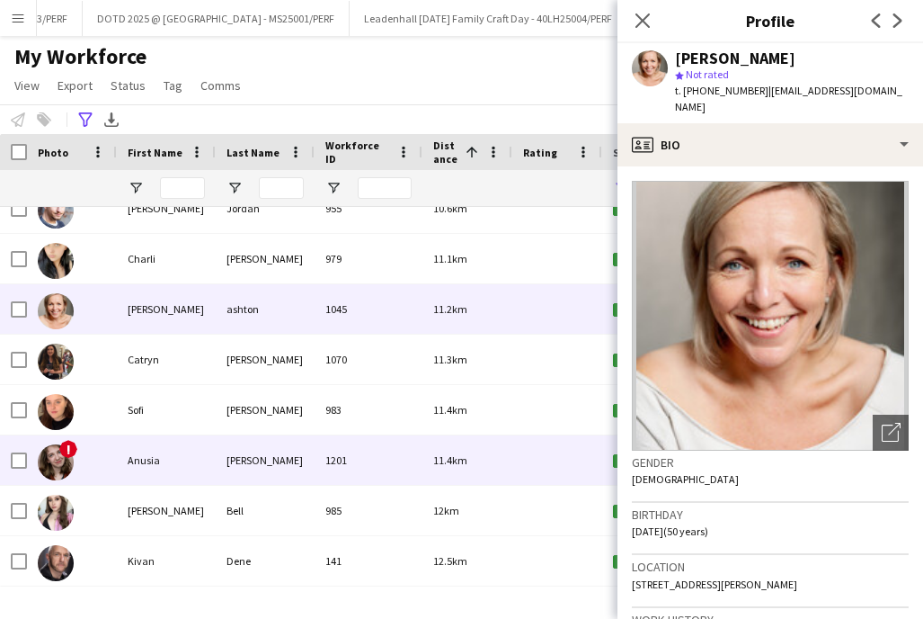
click at [235, 460] on div "[PERSON_NAME]" at bounding box center [265, 459] width 99 height 49
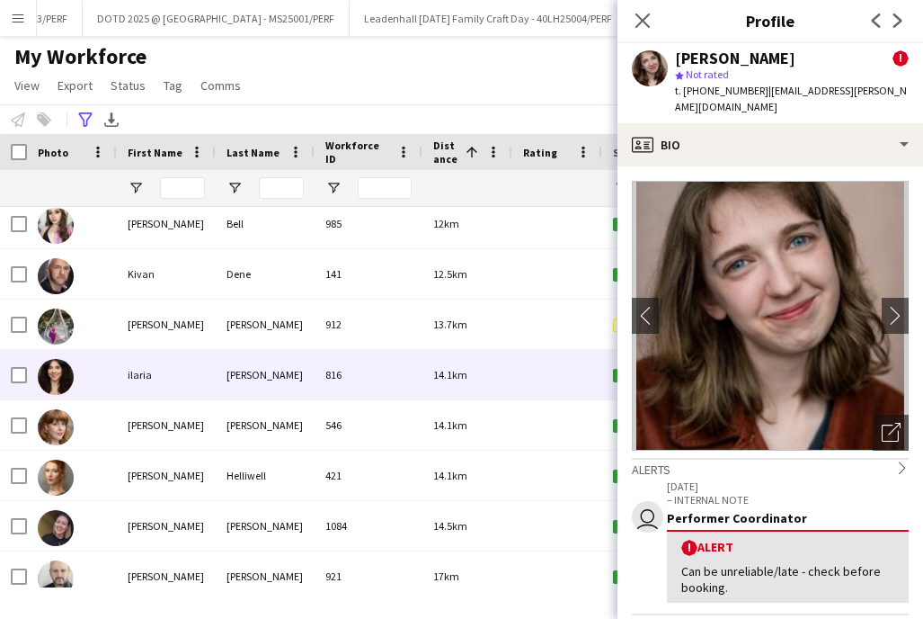
click at [240, 379] on div "[PERSON_NAME]" at bounding box center [265, 374] width 99 height 49
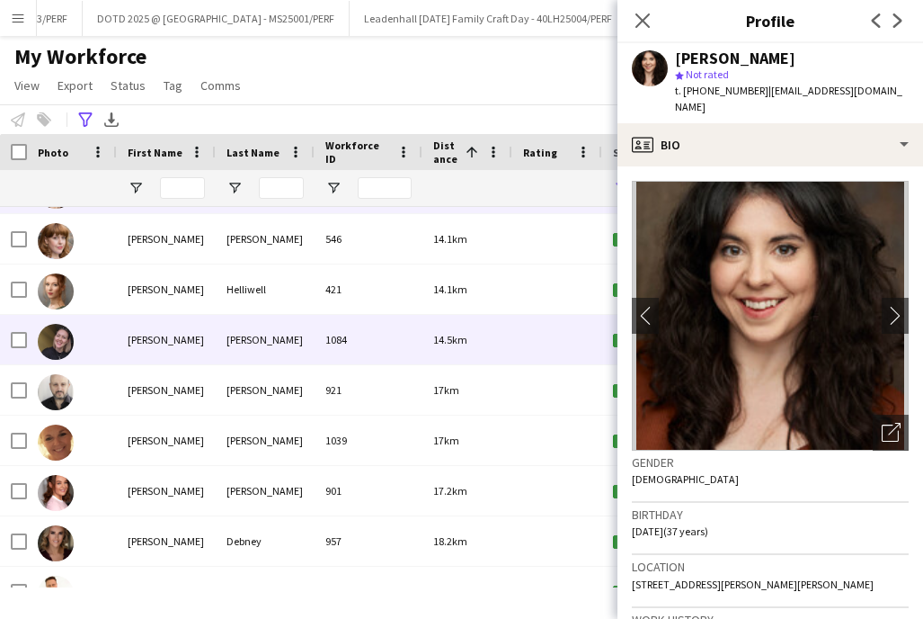
click at [248, 350] on div "[PERSON_NAME]" at bounding box center [265, 339] width 99 height 49
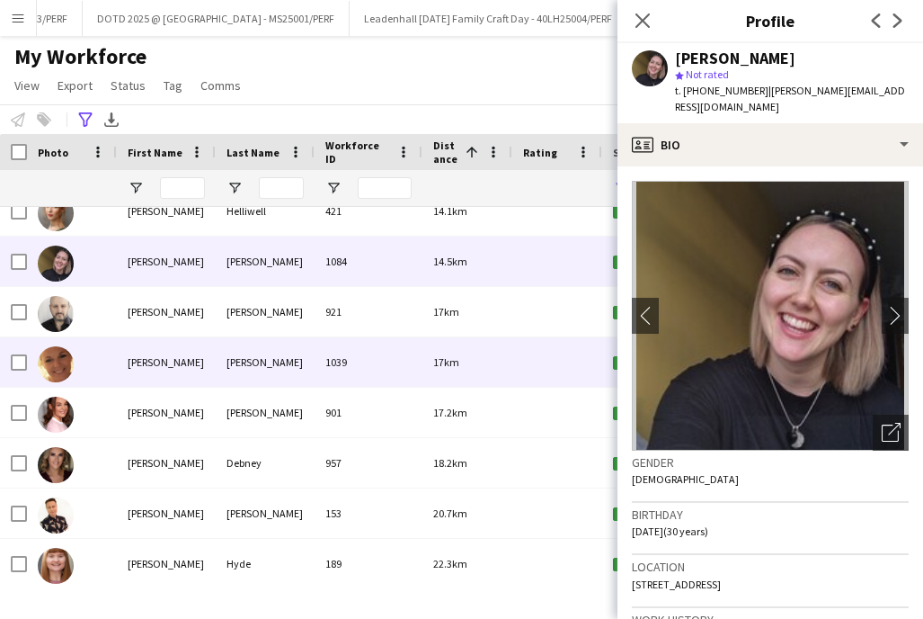
click at [263, 362] on div "[PERSON_NAME]" at bounding box center [265, 361] width 99 height 49
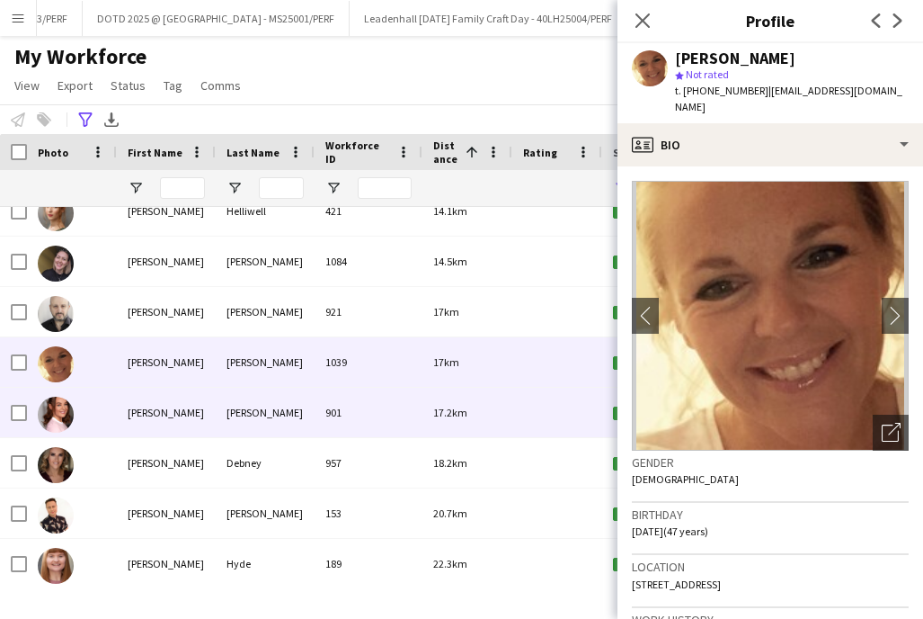
click at [250, 397] on div "[PERSON_NAME]" at bounding box center [265, 411] width 99 height 49
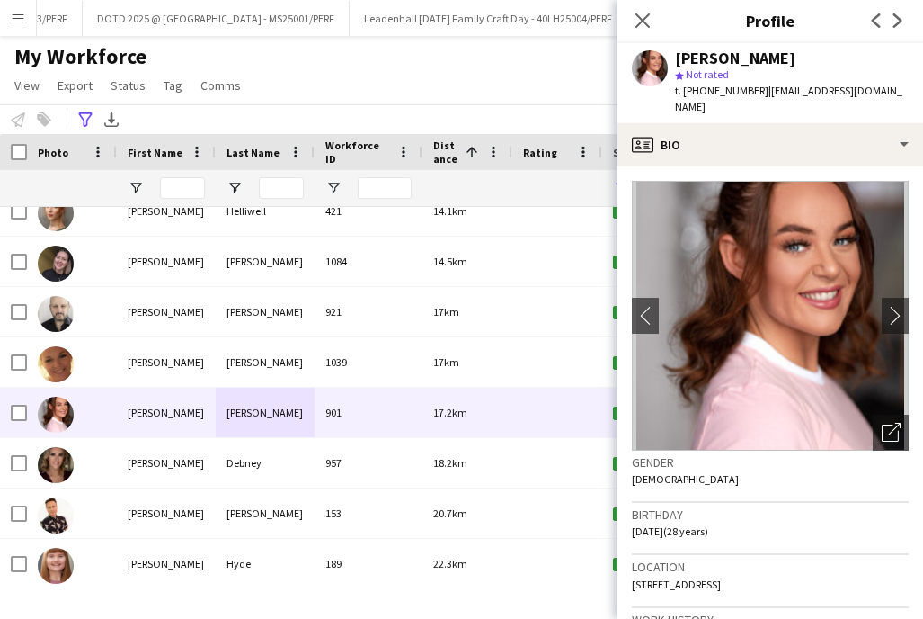
click at [796, 51] on div "[PERSON_NAME]" at bounding box center [792, 58] width 234 height 16
drag, startPoint x: 796, startPoint y: 64, endPoint x: 668, endPoint y: 64, distance: 127.7
click at [668, 64] on div "[PERSON_NAME] star Not rated t. [PHONE_NUMBER] | [EMAIL_ADDRESS][DOMAIN_NAME]" at bounding box center [771, 83] width 306 height 80
